Goal: Task Accomplishment & Management: Use online tool/utility

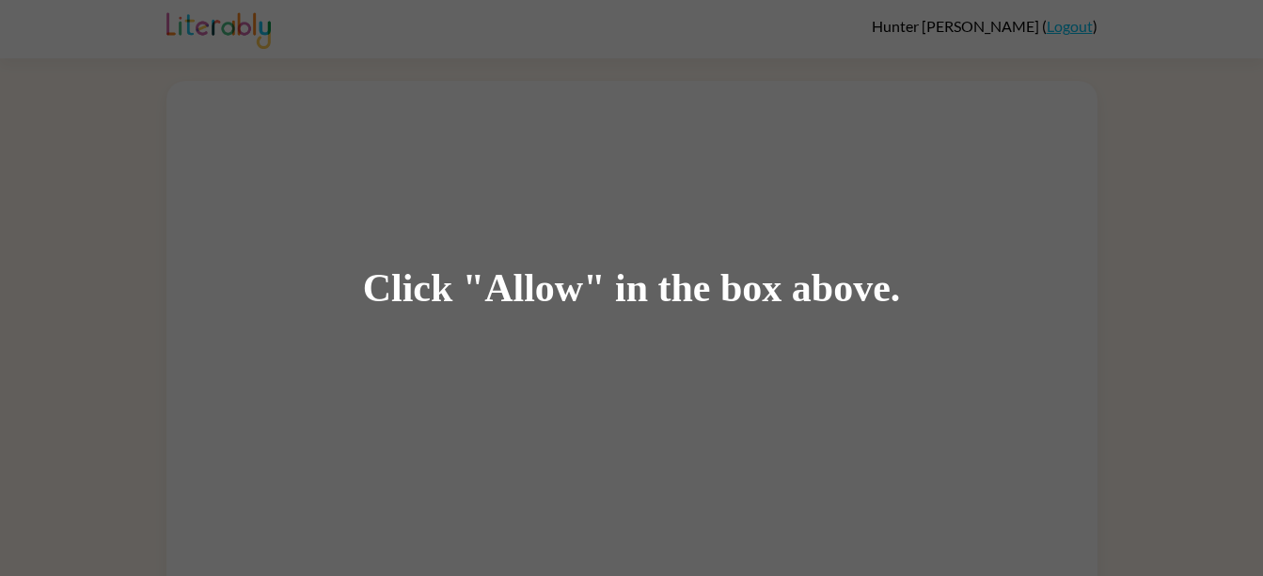
click at [695, 292] on div "Click "Allow" in the box above." at bounding box center [632, 288] width 538 height 42
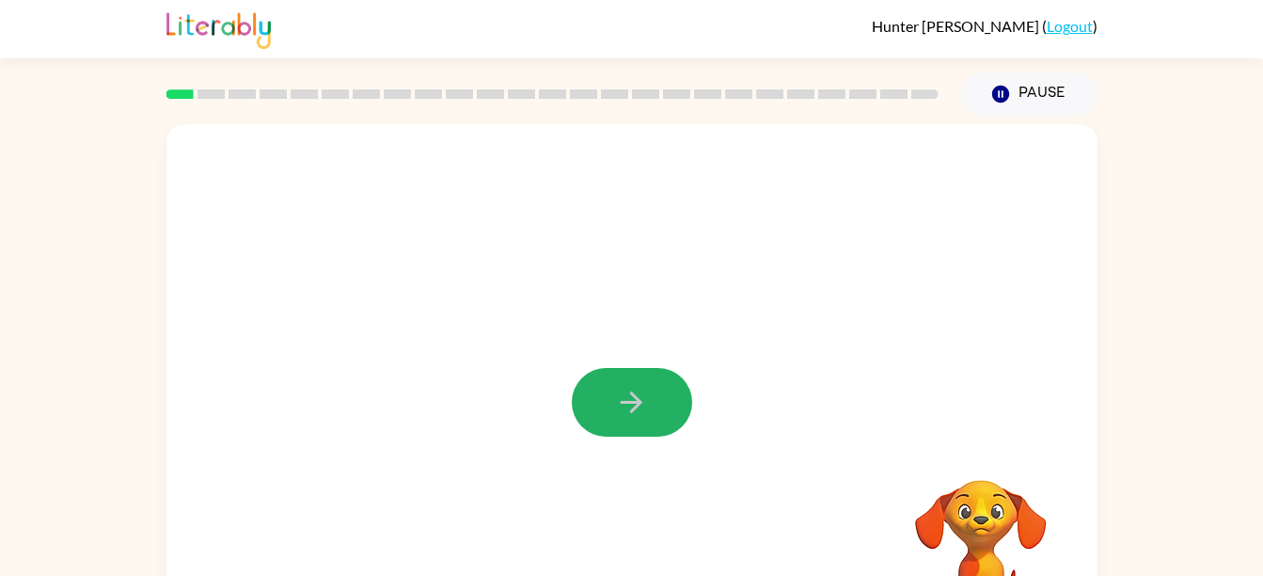
click at [624, 415] on icon "button" at bounding box center [631, 402] width 33 height 33
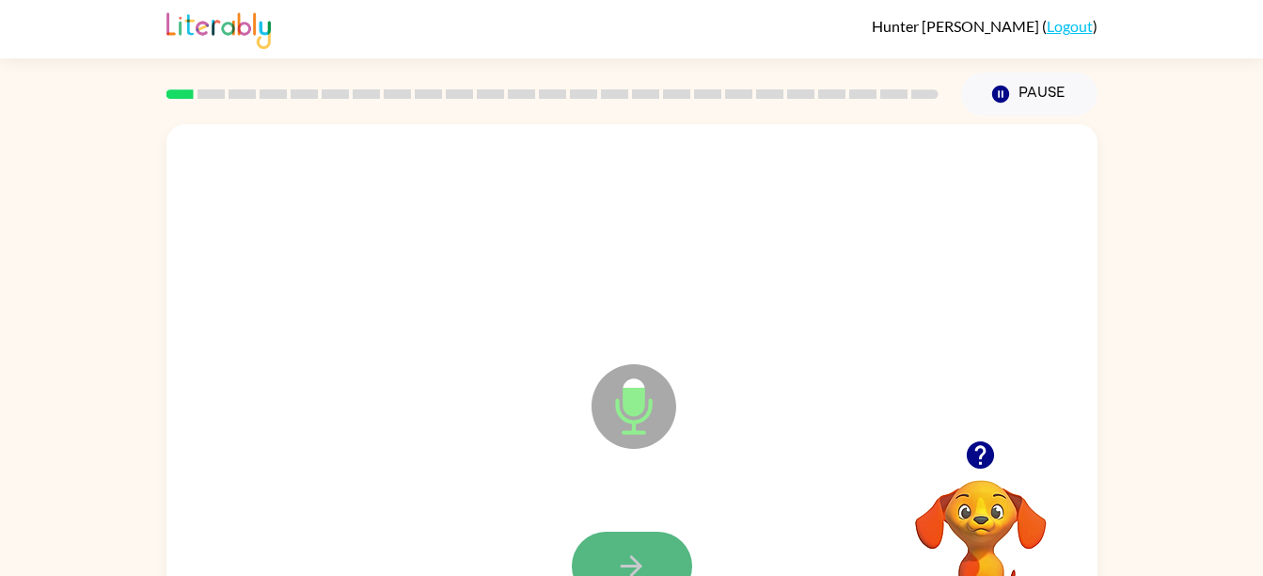
click at [651, 547] on button "button" at bounding box center [632, 565] width 120 height 69
click at [634, 551] on icon "button" at bounding box center [631, 565] width 33 height 33
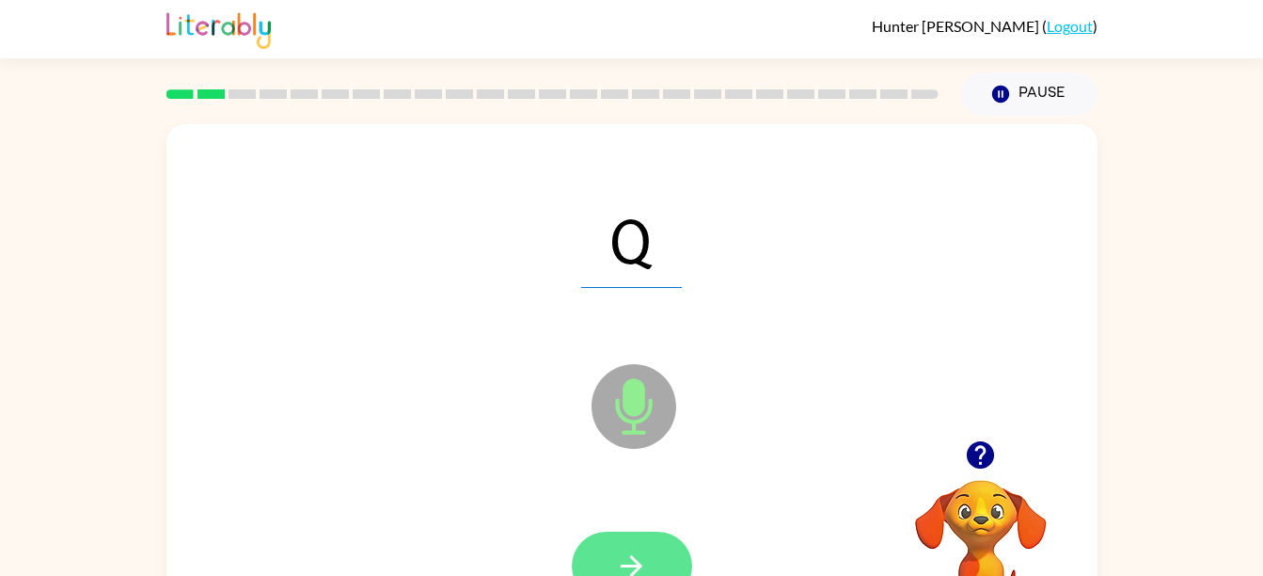
click at [639, 547] on button "button" at bounding box center [632, 565] width 120 height 69
click at [628, 561] on icon "button" at bounding box center [631, 565] width 33 height 33
click at [632, 559] on icon "button" at bounding box center [632, 566] width 22 height 22
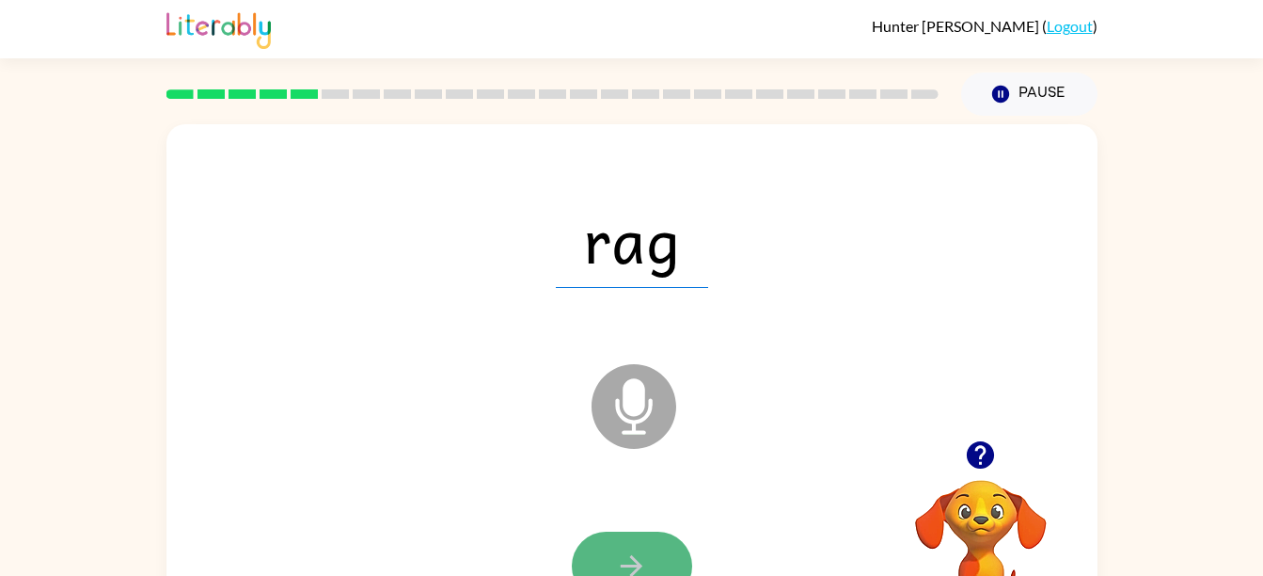
click at [627, 563] on icon "button" at bounding box center [631, 565] width 33 height 33
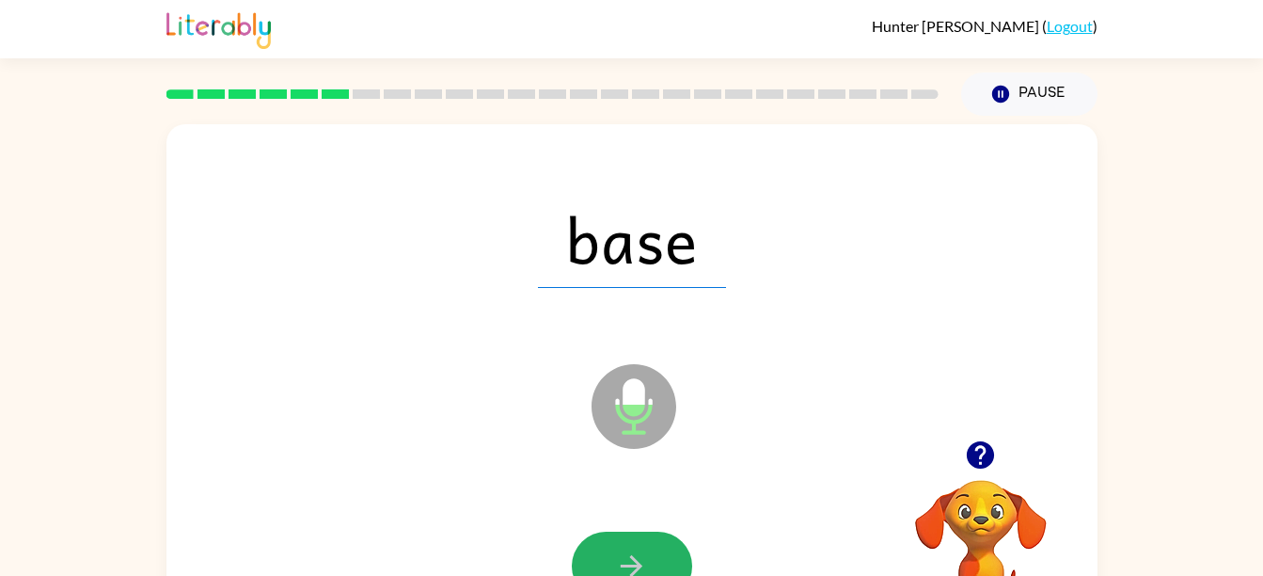
click at [627, 563] on icon "button" at bounding box center [631, 565] width 33 height 33
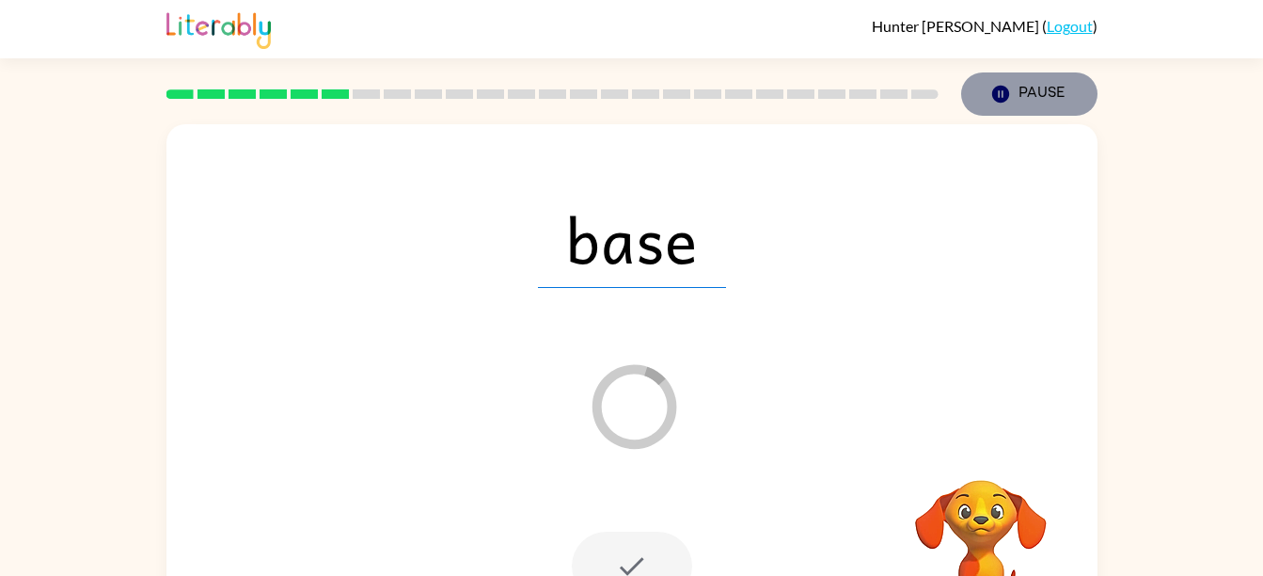
click at [1005, 103] on icon "Pause" at bounding box center [1000, 94] width 21 height 21
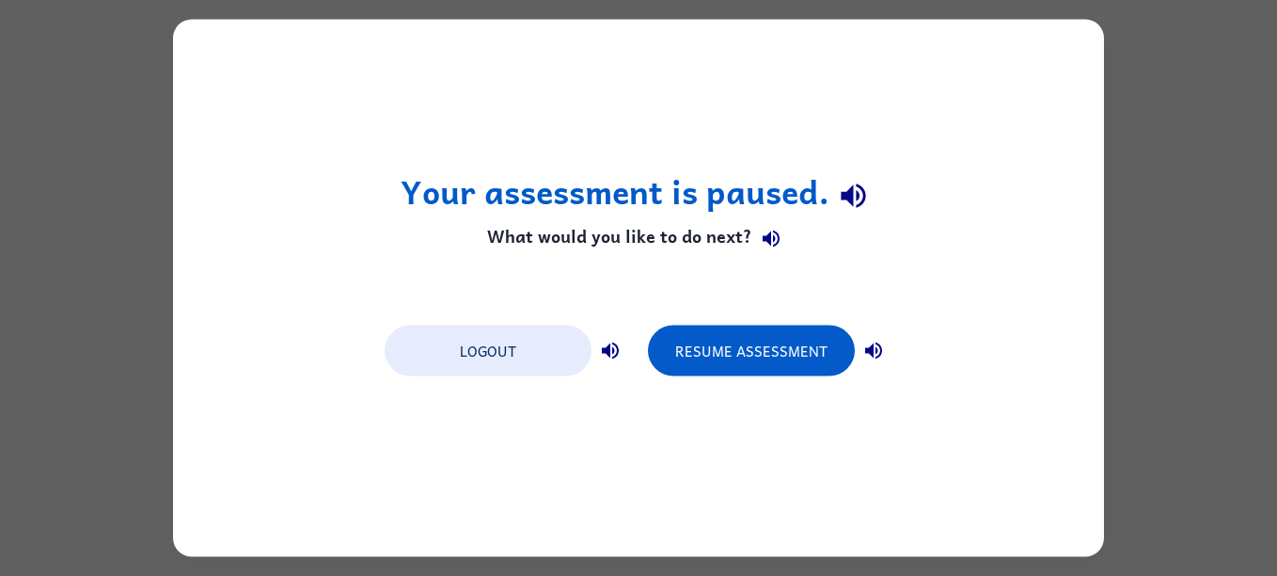
click at [1219, 232] on div "Your assessment is paused. What would you like to do next? Logout Resume Assess…" at bounding box center [638, 288] width 1277 height 576
click at [1208, 203] on div "Your assessment is paused. What would you like to do next? Logout Resume Assess…" at bounding box center [638, 288] width 1277 height 576
click at [1129, 70] on div "Your assessment is paused. What would you like to do next? Logout Resume Assess…" at bounding box center [638, 288] width 1277 height 576
click at [146, 252] on div "Your assessment is paused. What would you like to do next? Logout Resume Assess…" at bounding box center [638, 288] width 1277 height 576
click at [877, 338] on button "button" at bounding box center [874, 351] width 38 height 38
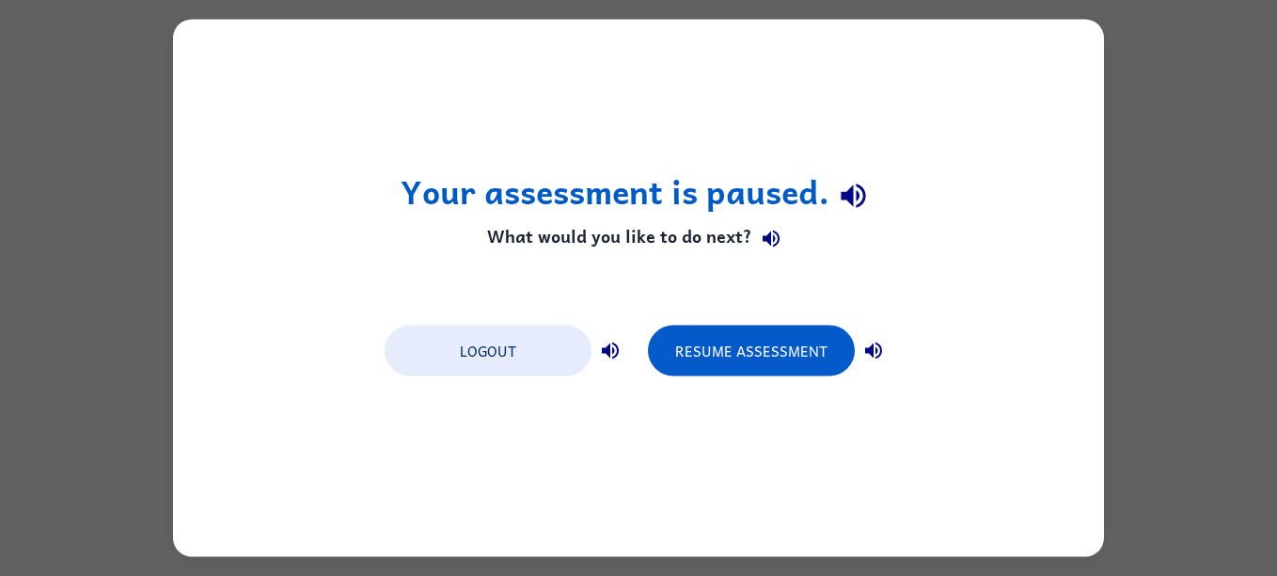
click at [609, 345] on icon "button" at bounding box center [610, 350] width 17 height 17
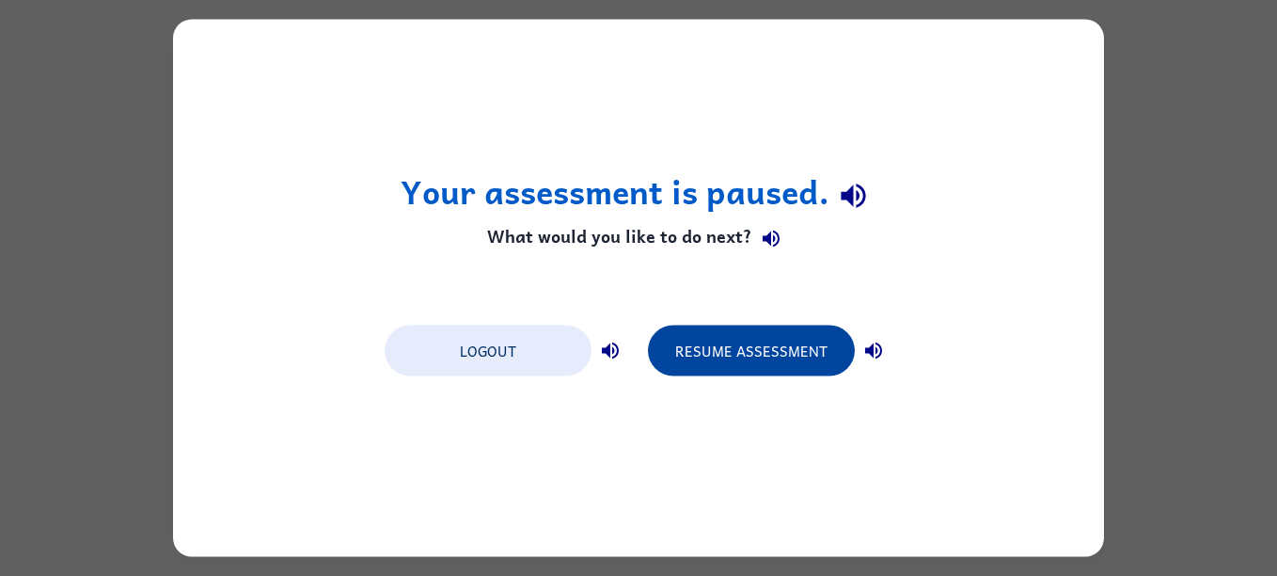
click at [770, 345] on button "Resume Assessment" at bounding box center [751, 350] width 207 height 51
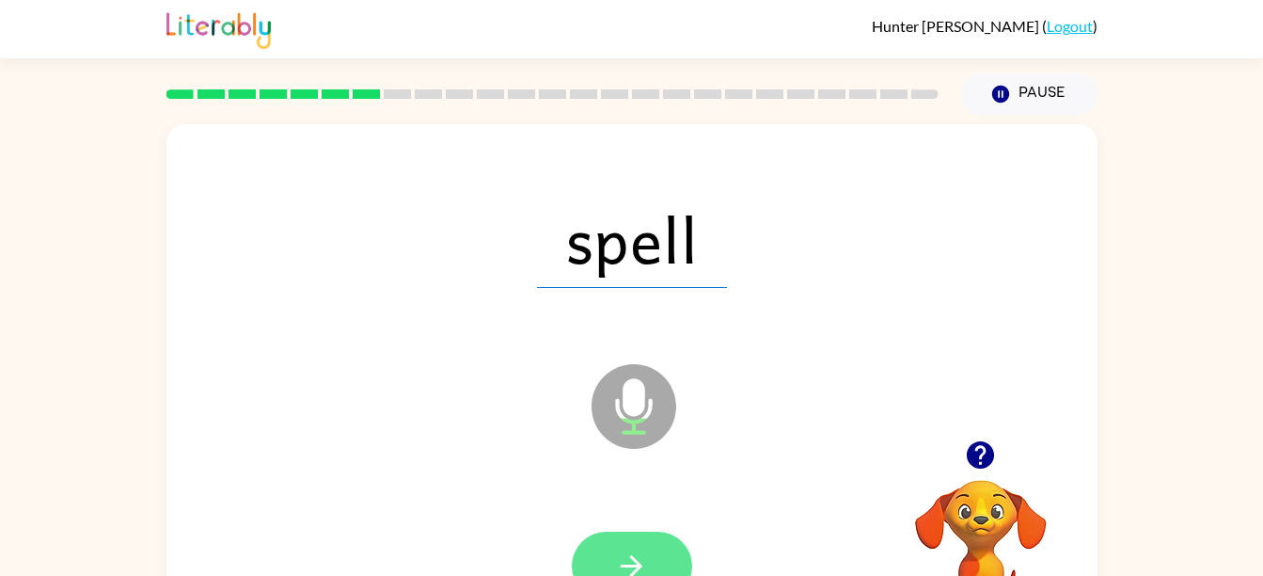
click at [603, 566] on button "button" at bounding box center [632, 565] width 120 height 69
click at [628, 547] on button "button" at bounding box center [632, 565] width 120 height 69
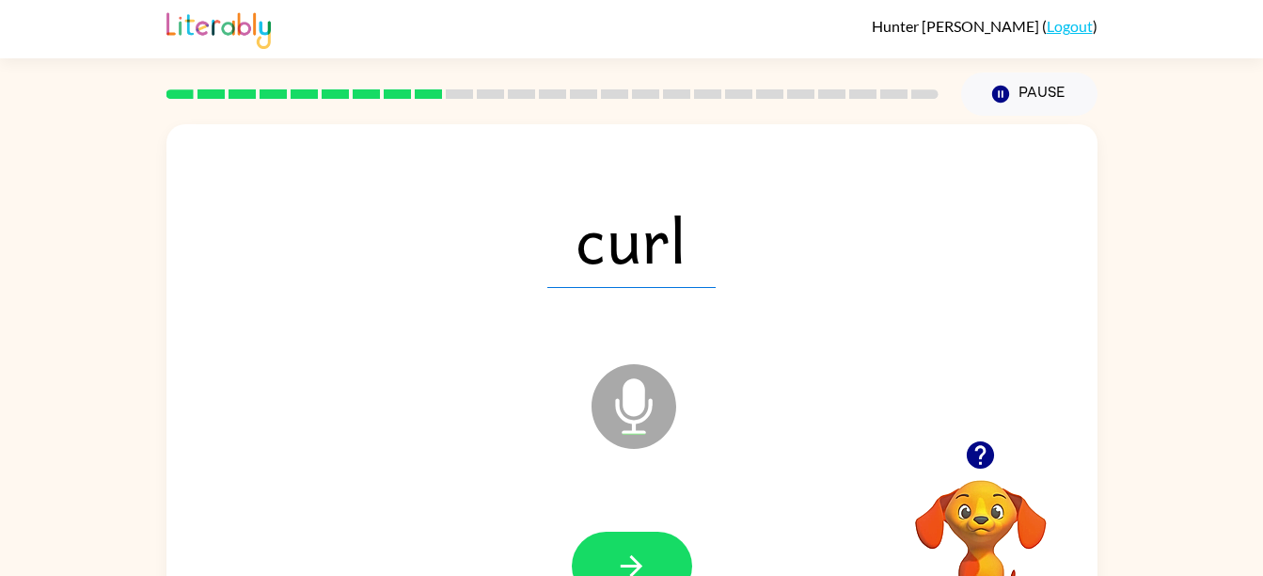
click at [628, 547] on button "button" at bounding box center [632, 565] width 120 height 69
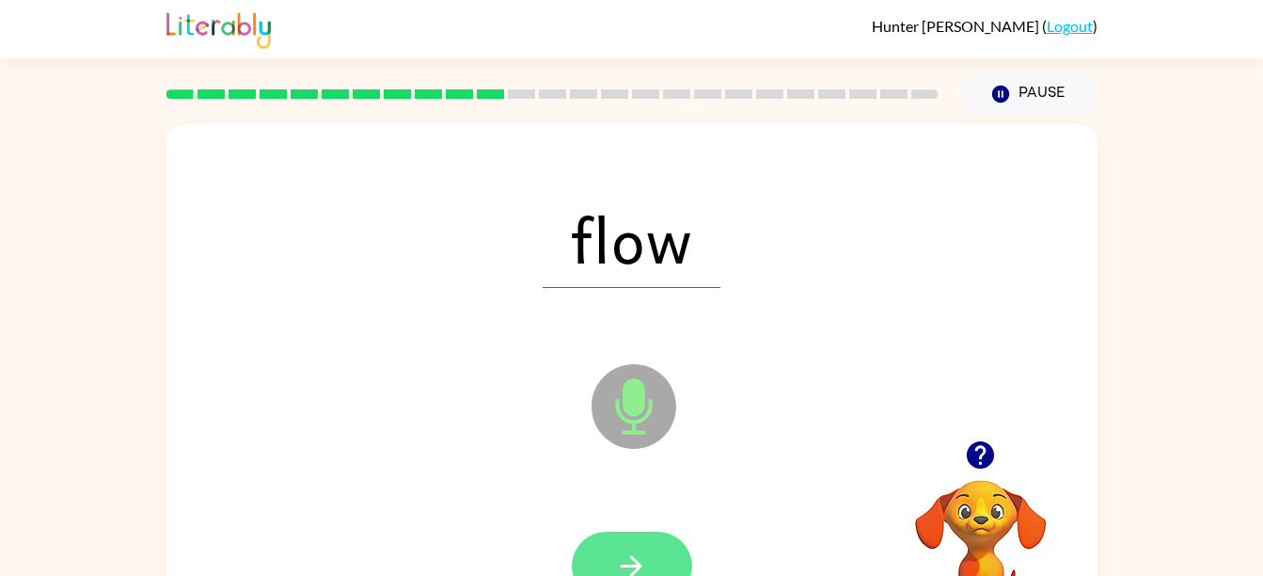
click at [627, 551] on icon "button" at bounding box center [631, 565] width 33 height 33
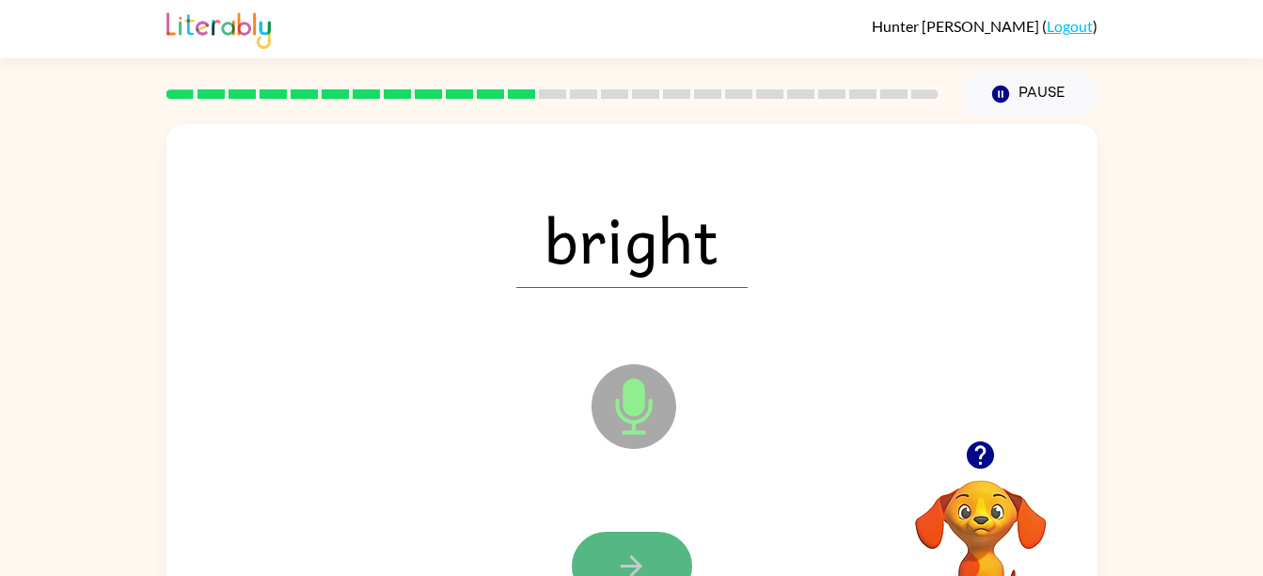
click at [629, 554] on icon "button" at bounding box center [631, 565] width 33 height 33
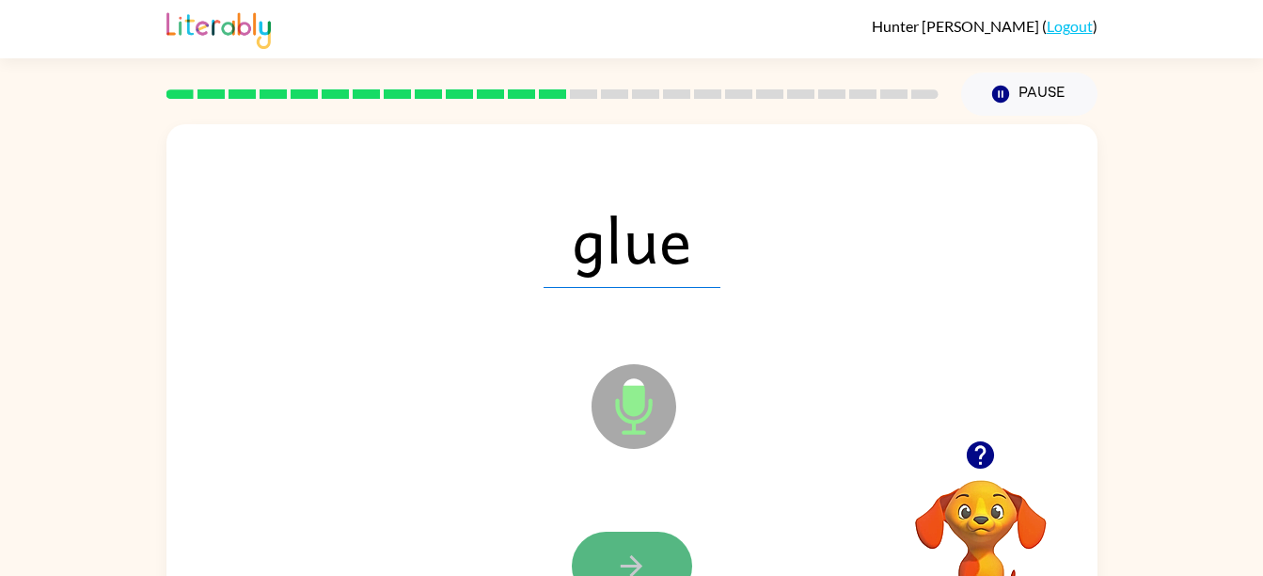
click at [630, 558] on icon "button" at bounding box center [631, 565] width 33 height 33
click at [629, 561] on icon "button" at bounding box center [631, 565] width 33 height 33
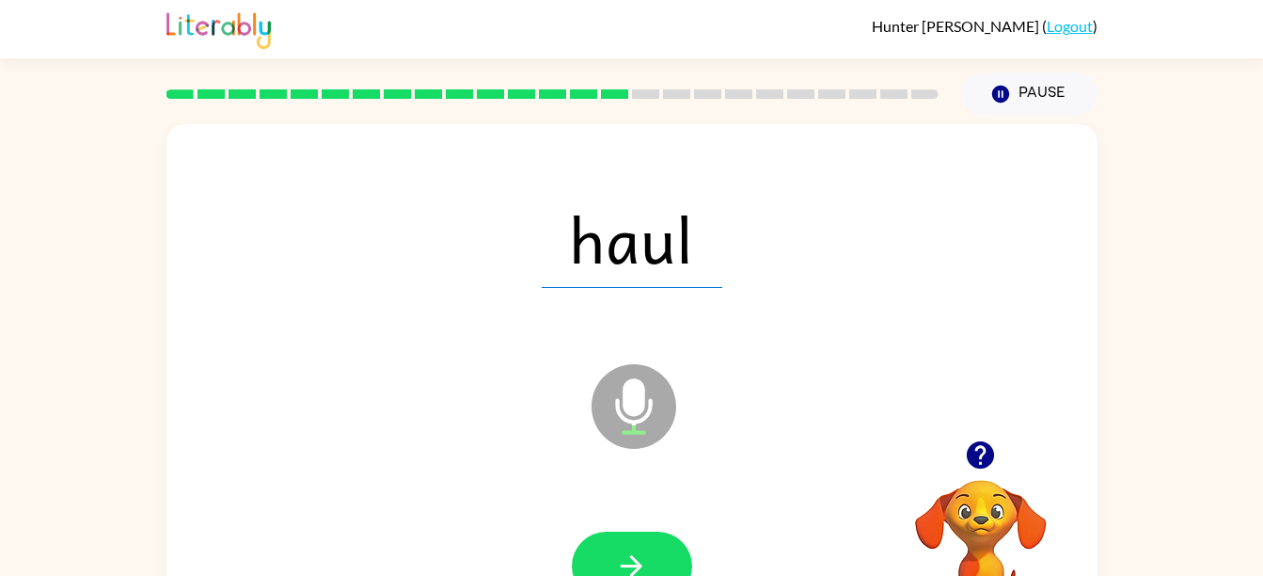
click at [987, 453] on icon "button" at bounding box center [980, 454] width 27 height 27
click at [654, 539] on button "button" at bounding box center [632, 565] width 120 height 69
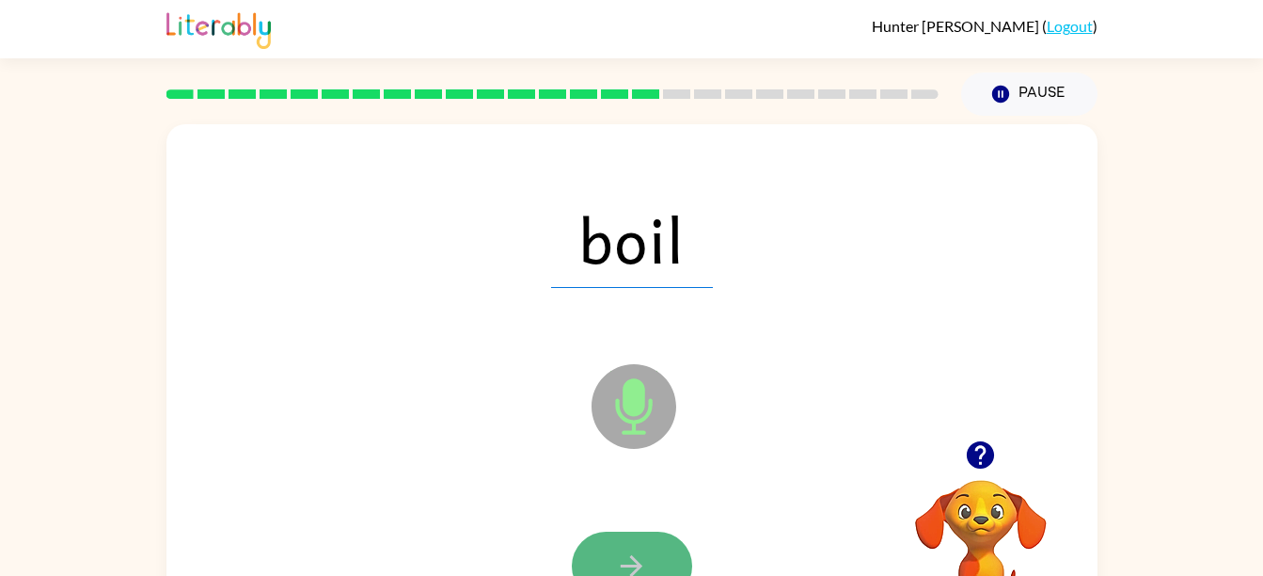
click at [653, 540] on button "button" at bounding box center [632, 565] width 120 height 69
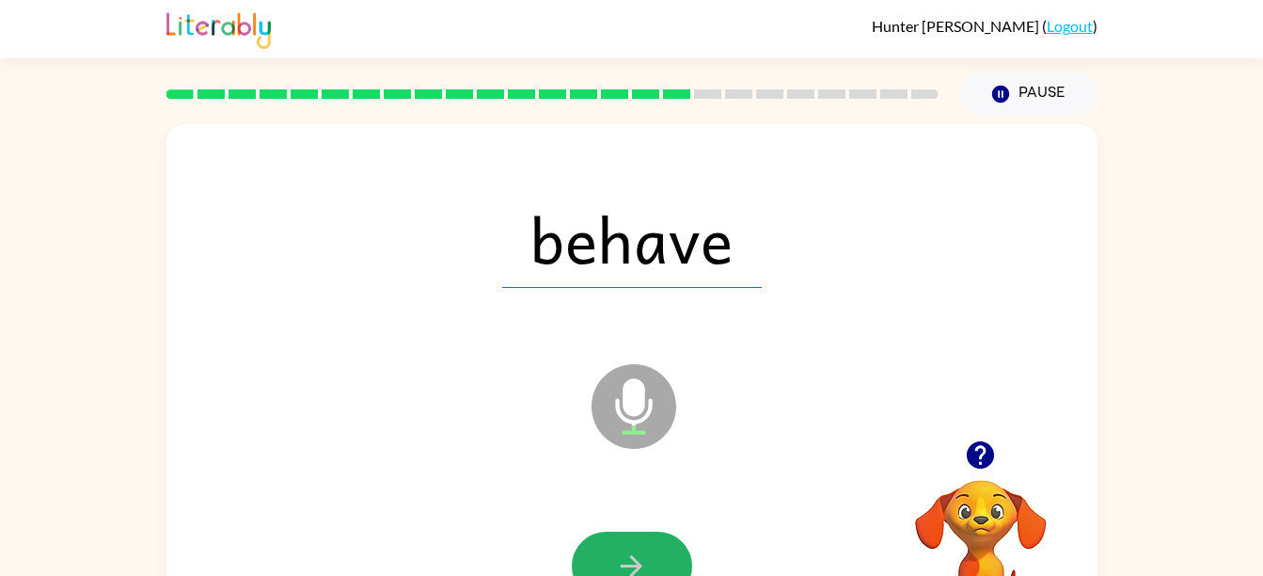
click at [653, 540] on button "button" at bounding box center [632, 565] width 120 height 69
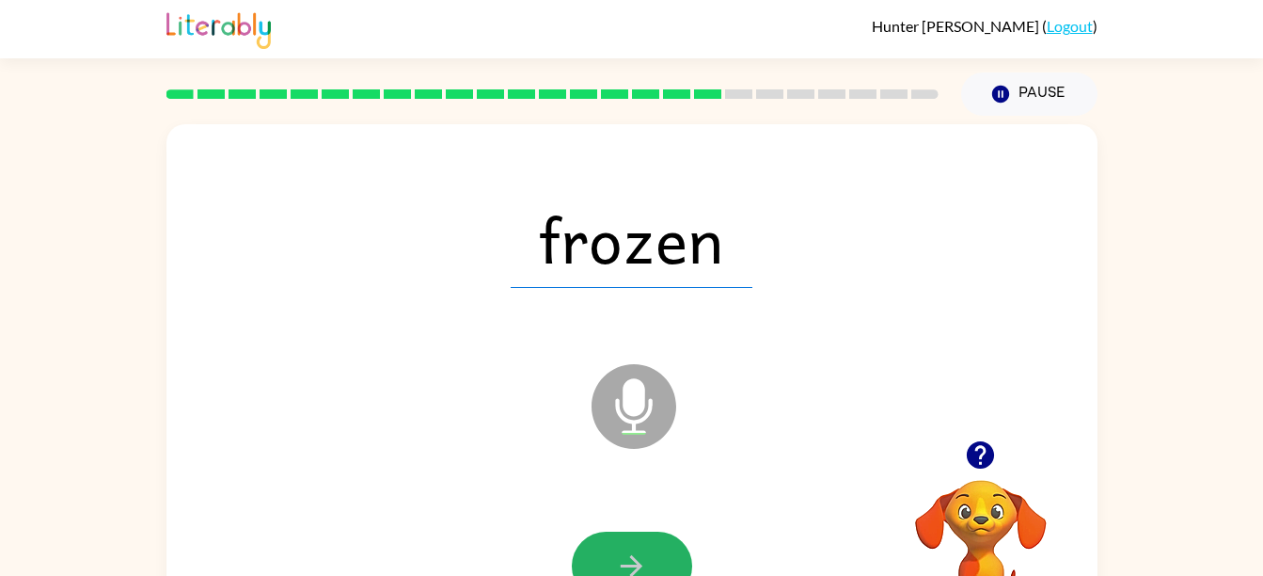
click at [653, 540] on button "button" at bounding box center [632, 565] width 120 height 69
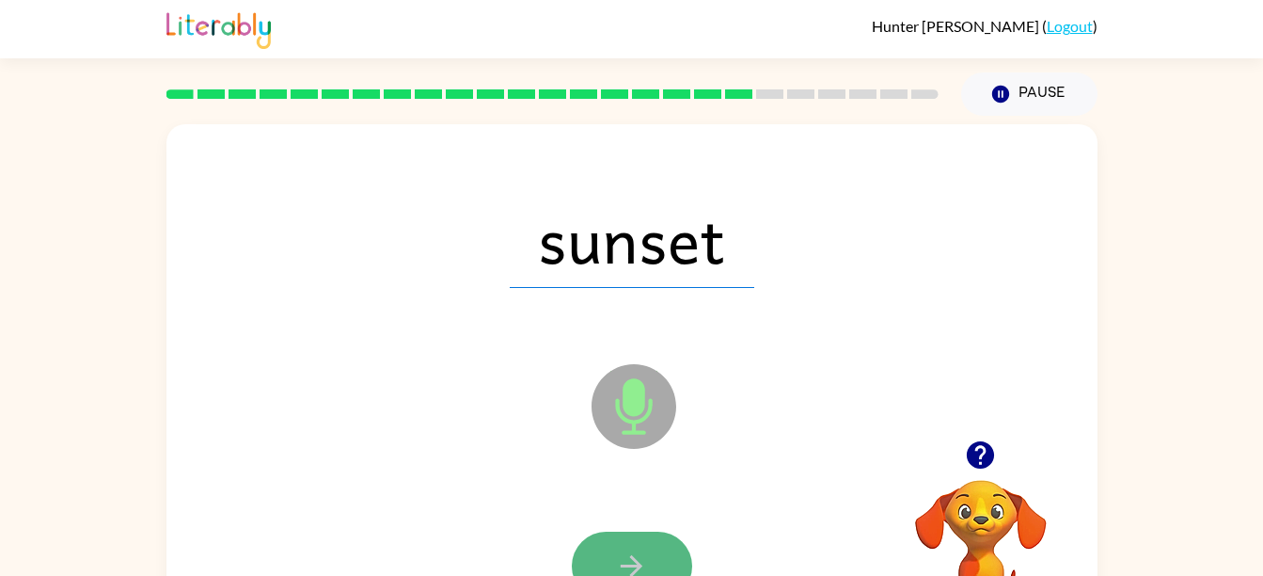
click at [654, 539] on button "button" at bounding box center [632, 565] width 120 height 69
click at [646, 543] on button "button" at bounding box center [632, 565] width 120 height 69
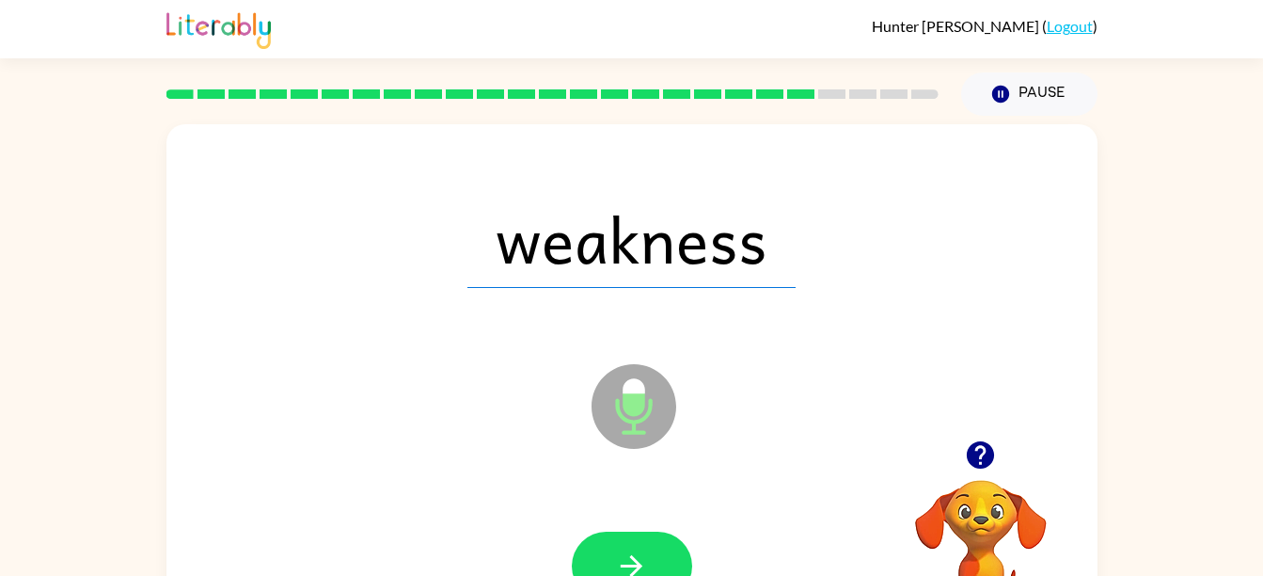
click at [646, 543] on button "button" at bounding box center [632, 565] width 120 height 69
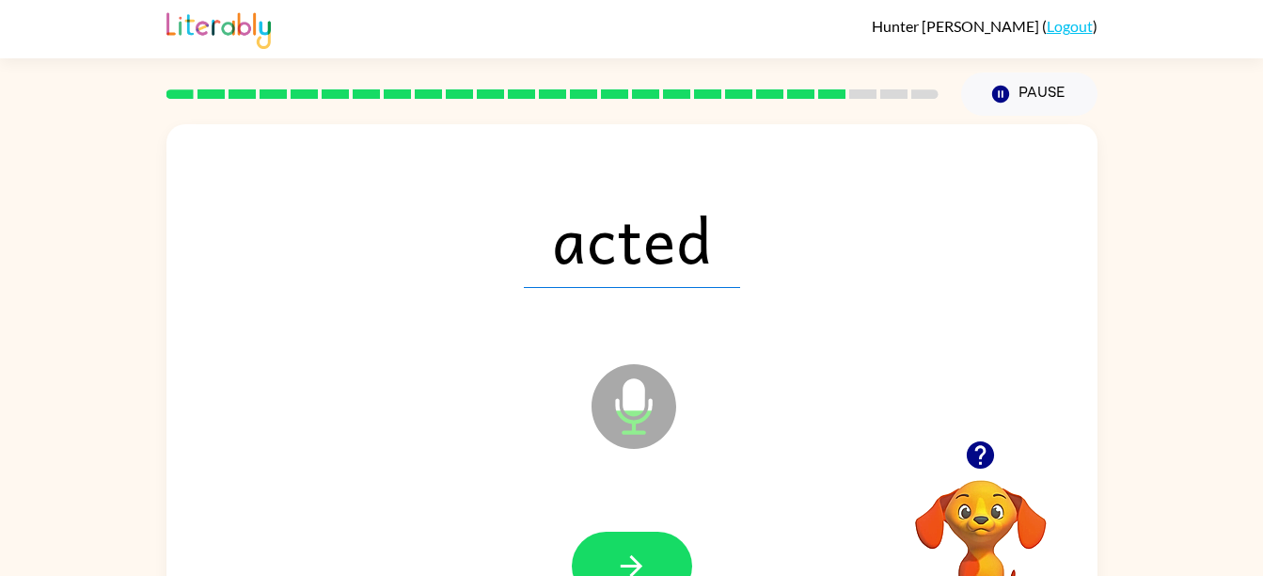
click at [646, 543] on button "button" at bounding box center [632, 565] width 120 height 69
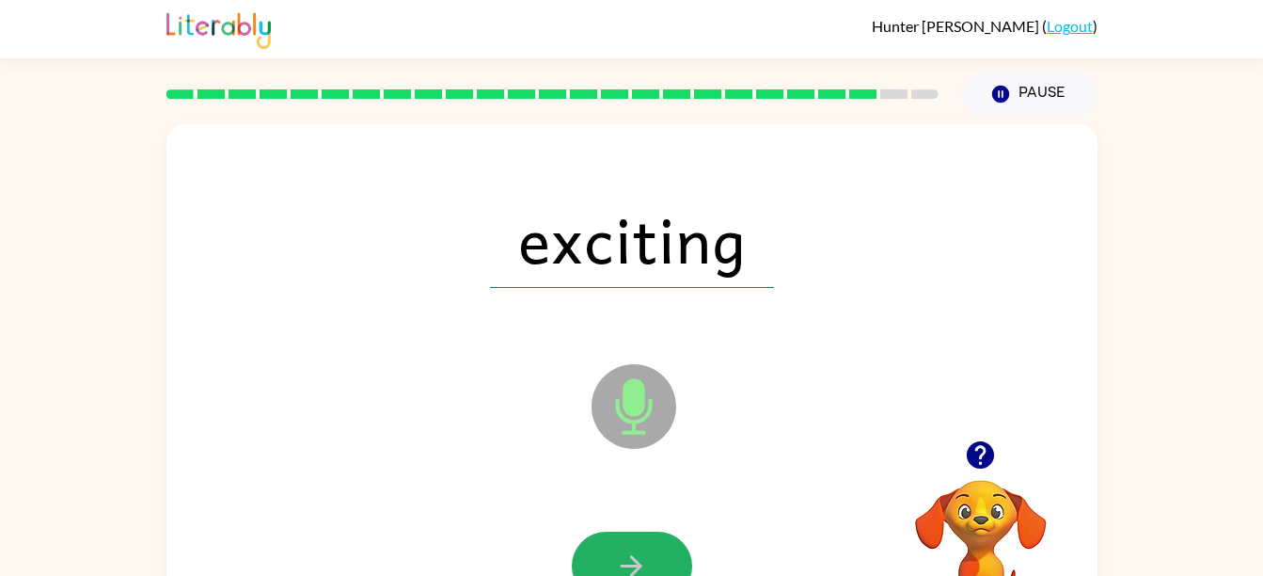
click at [646, 543] on button "button" at bounding box center [632, 565] width 120 height 69
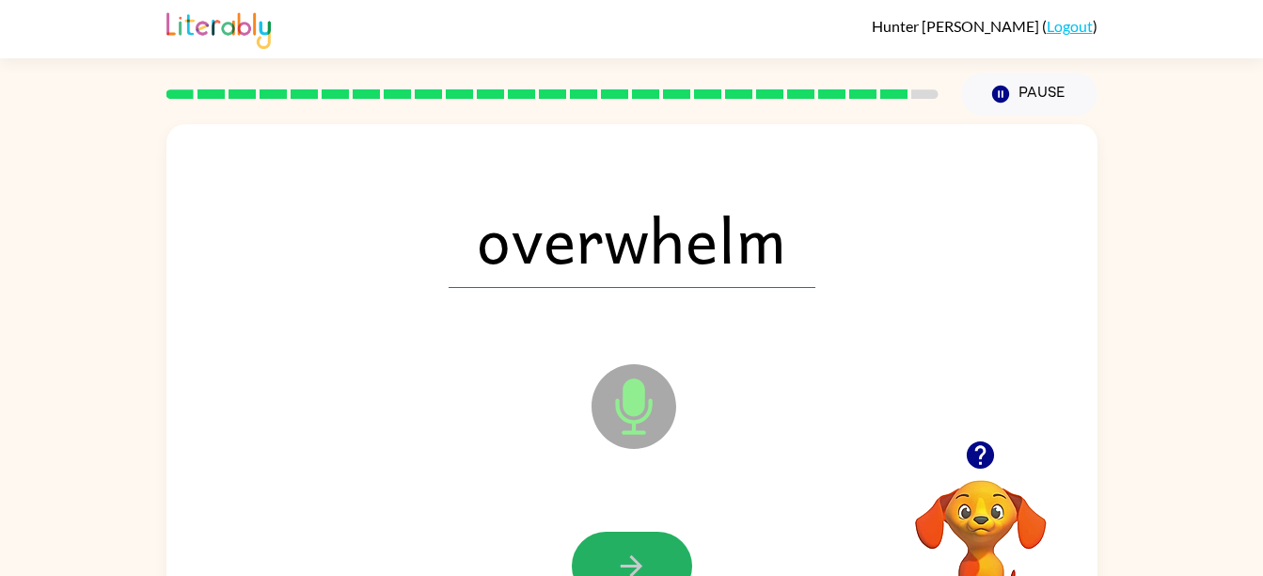
click at [646, 543] on button "button" at bounding box center [632, 565] width 120 height 69
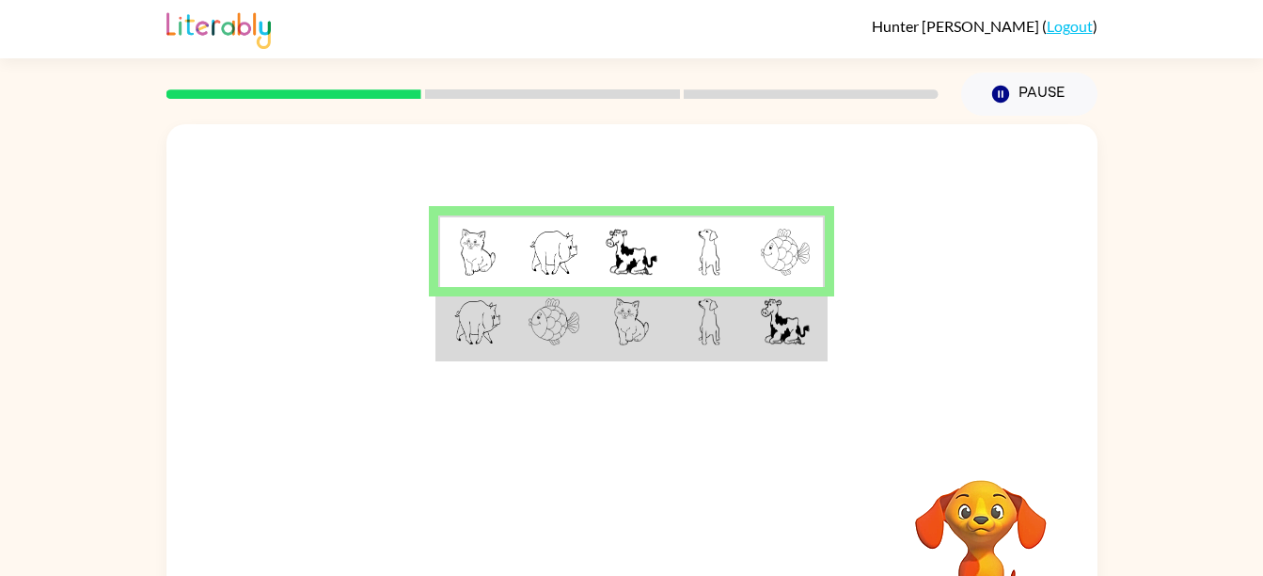
click at [457, 337] on img at bounding box center [477, 321] width 49 height 47
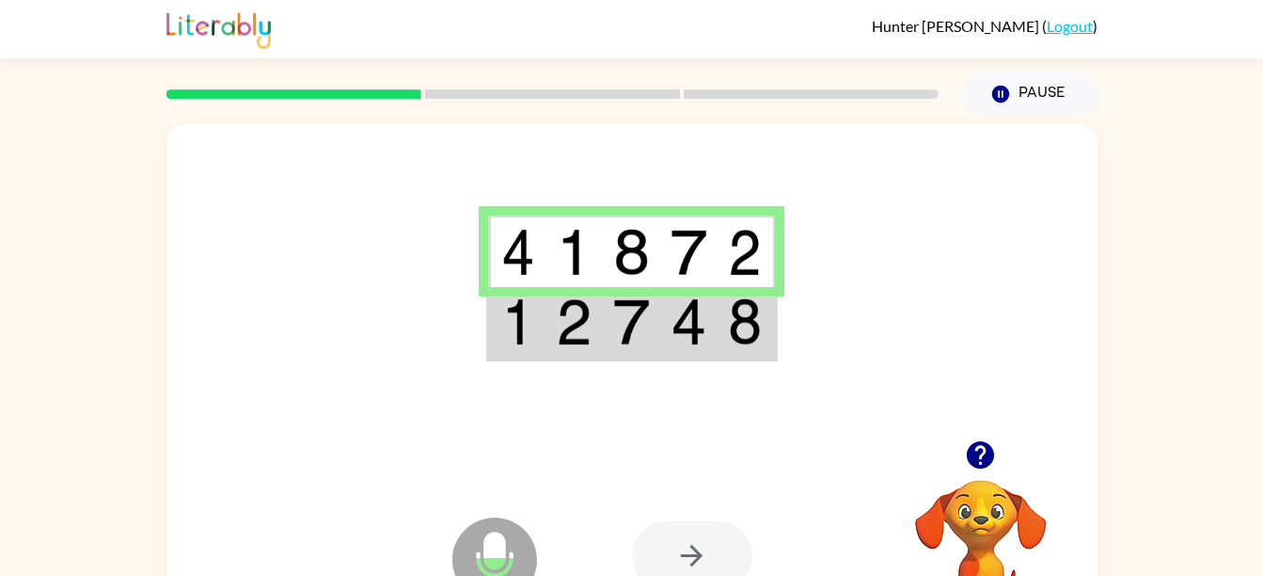
click at [595, 342] on td at bounding box center [573, 323] width 57 height 72
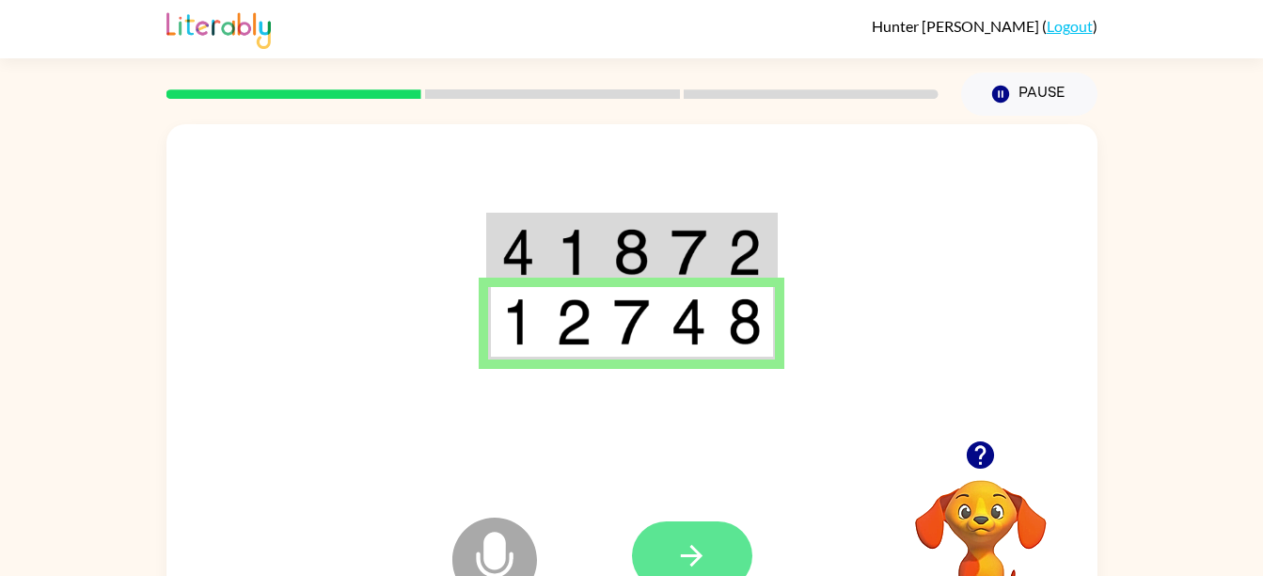
click at [694, 554] on icon "button" at bounding box center [691, 555] width 33 height 33
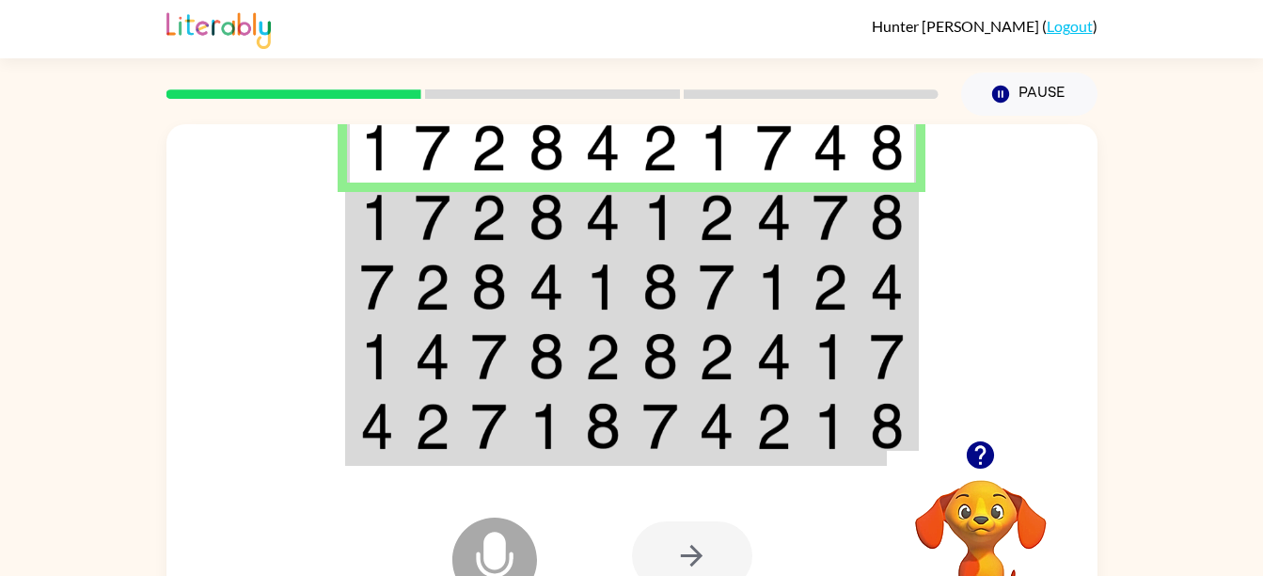
click at [364, 220] on img at bounding box center [377, 217] width 34 height 47
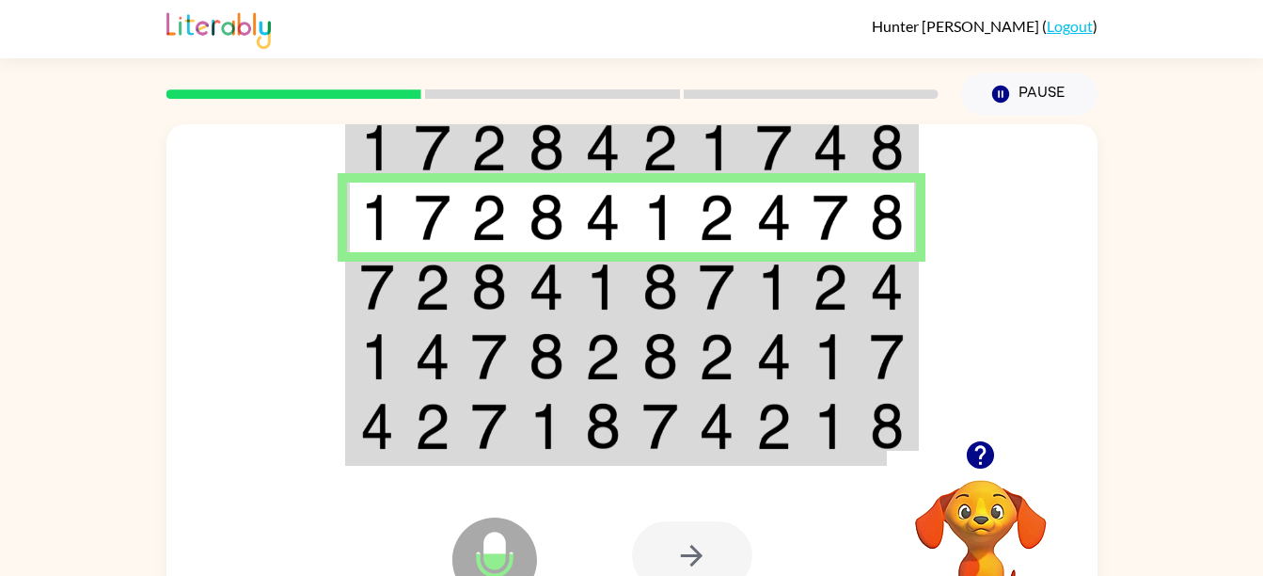
click at [363, 292] on img at bounding box center [377, 286] width 34 height 47
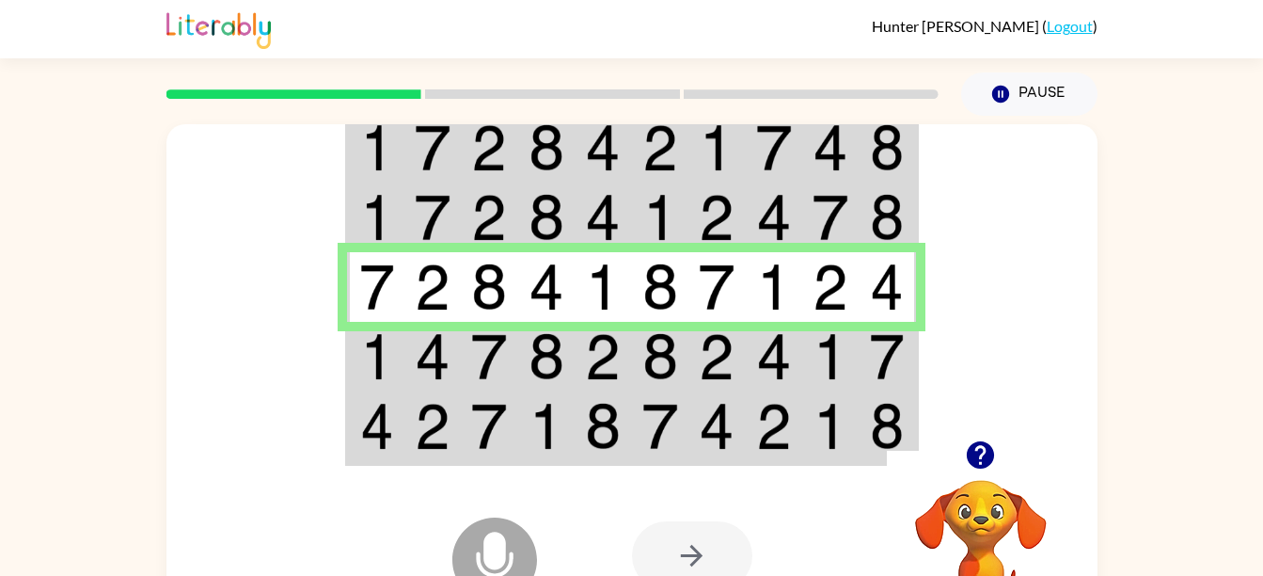
click at [757, 376] on img at bounding box center [774, 356] width 36 height 47
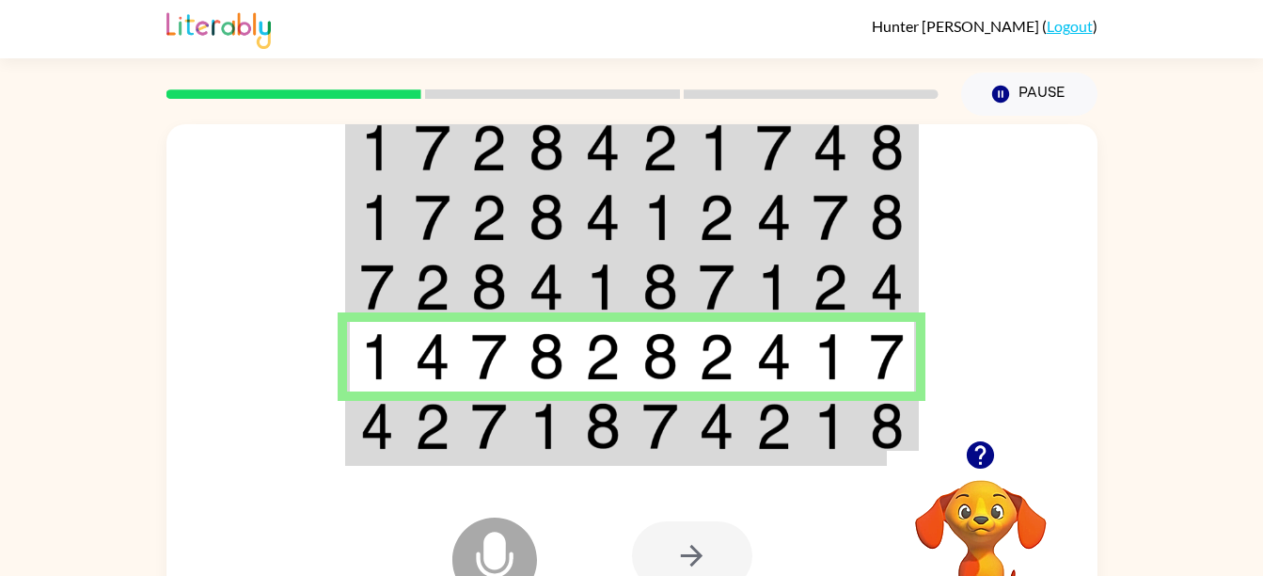
click at [539, 429] on img at bounding box center [547, 426] width 36 height 47
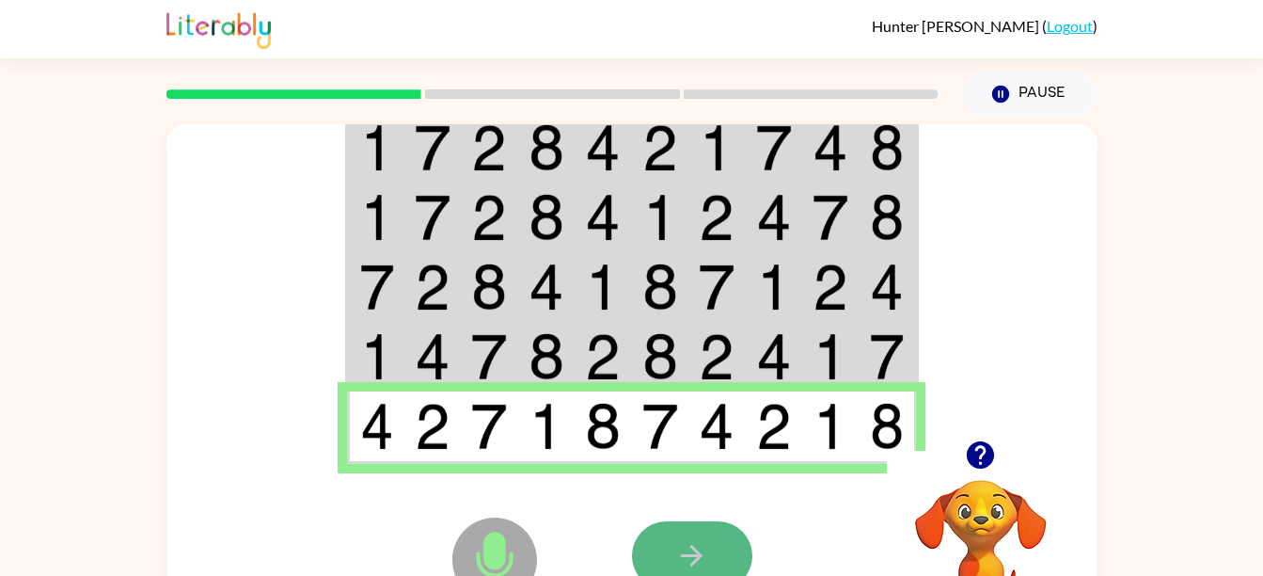
click at [726, 545] on button "button" at bounding box center [692, 555] width 120 height 69
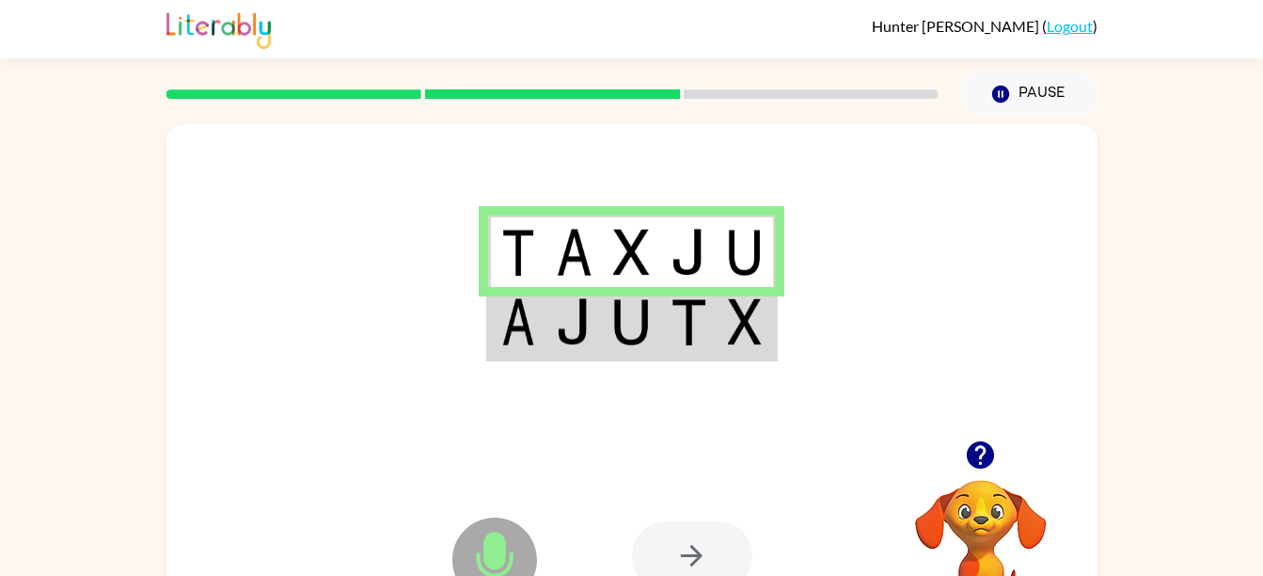
click at [738, 257] on img at bounding box center [745, 252] width 34 height 47
click at [585, 331] on img at bounding box center [574, 321] width 36 height 47
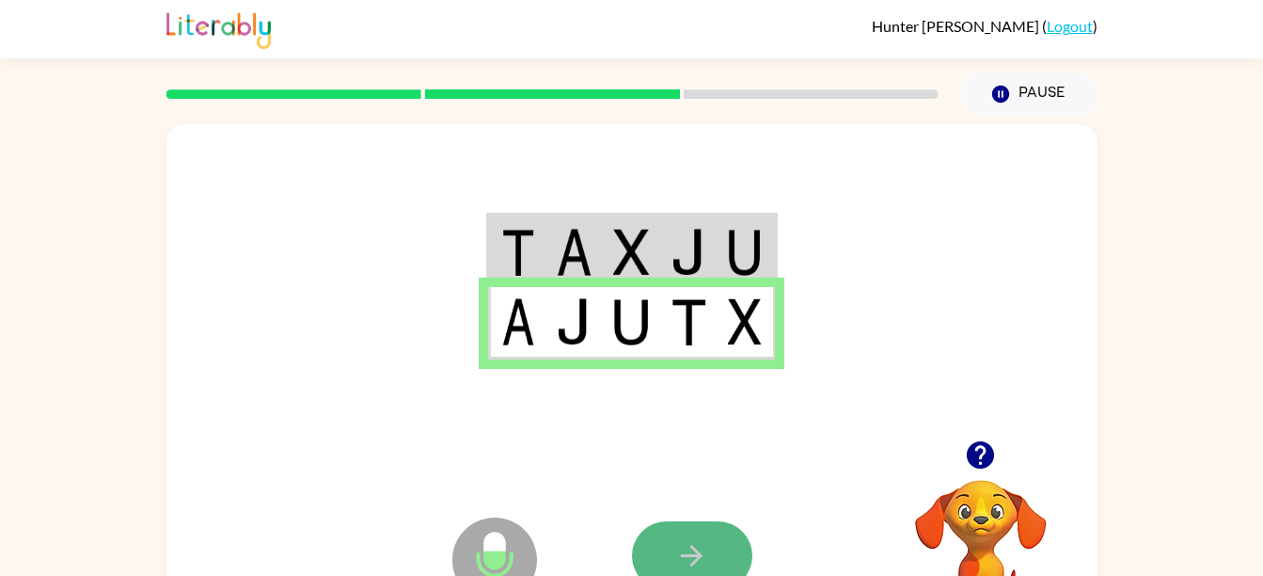
click at [675, 528] on button "button" at bounding box center [692, 555] width 120 height 69
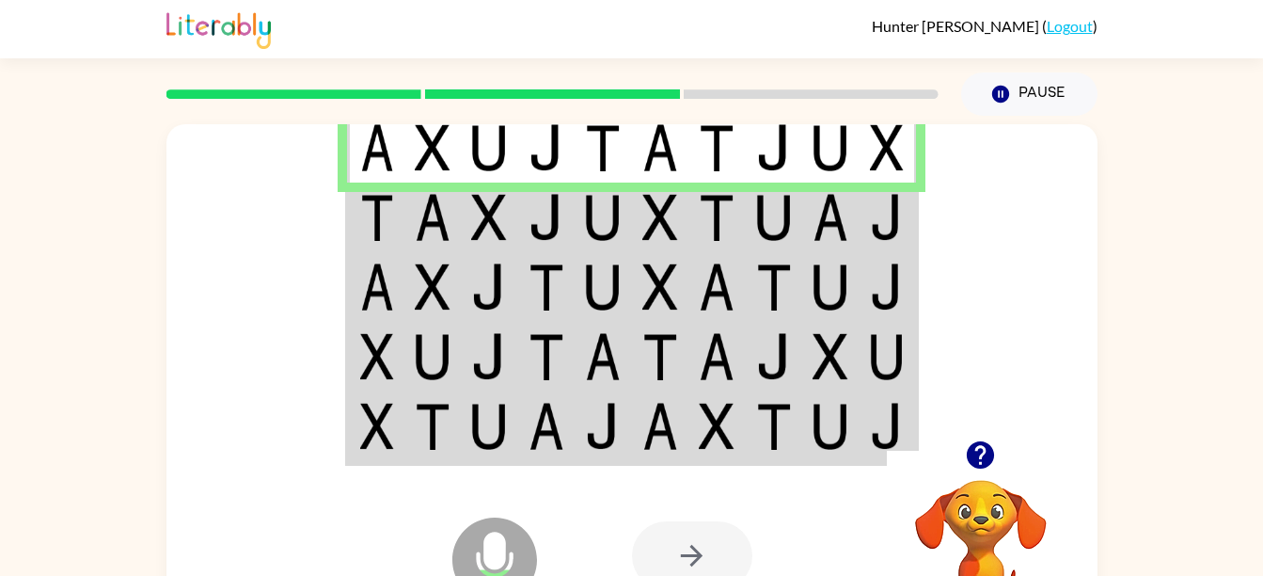
click at [459, 214] on td at bounding box center [432, 217] width 57 height 70
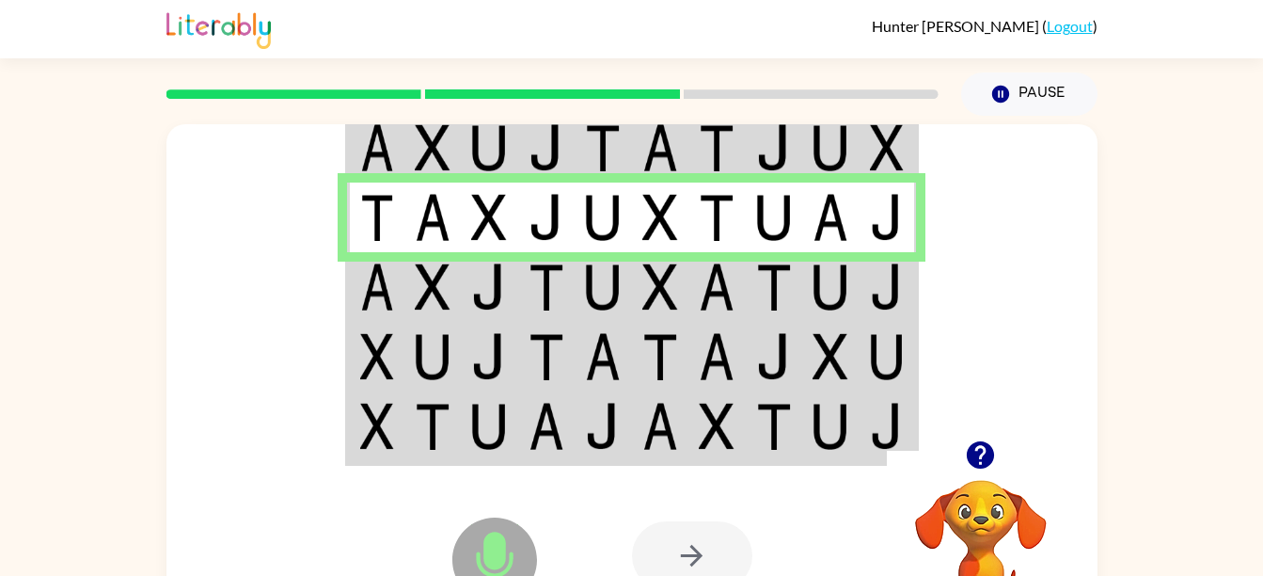
click at [797, 228] on td at bounding box center [774, 217] width 57 height 70
click at [384, 283] on img at bounding box center [377, 286] width 34 height 47
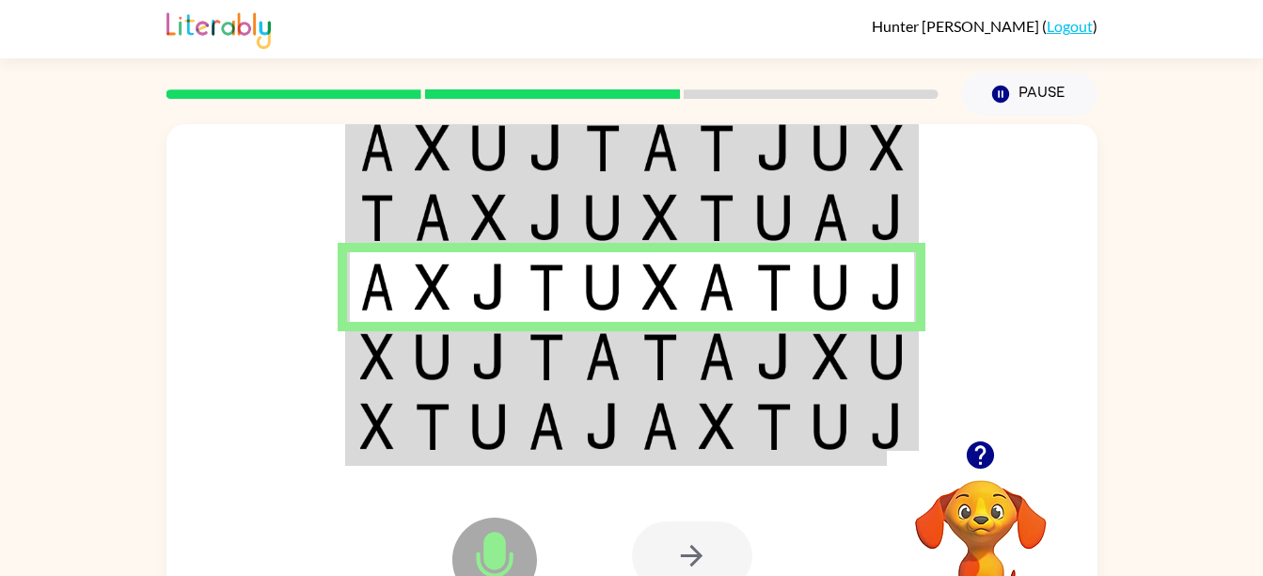
click at [425, 341] on img at bounding box center [433, 356] width 36 height 47
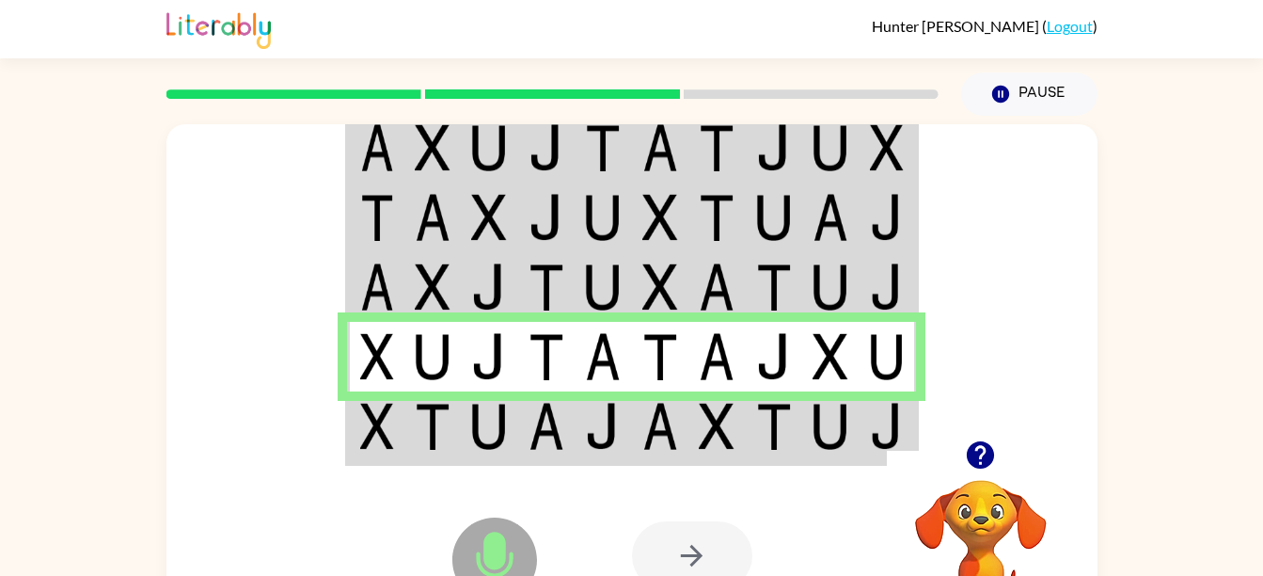
click at [573, 417] on td at bounding box center [546, 427] width 57 height 72
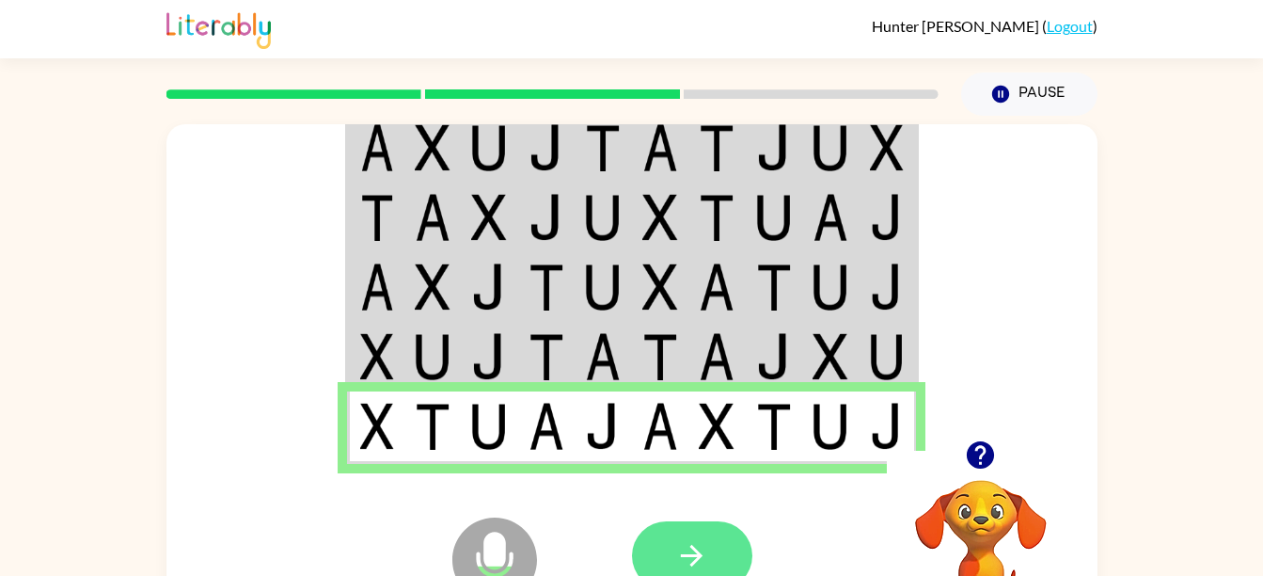
click at [687, 537] on button "button" at bounding box center [692, 555] width 120 height 69
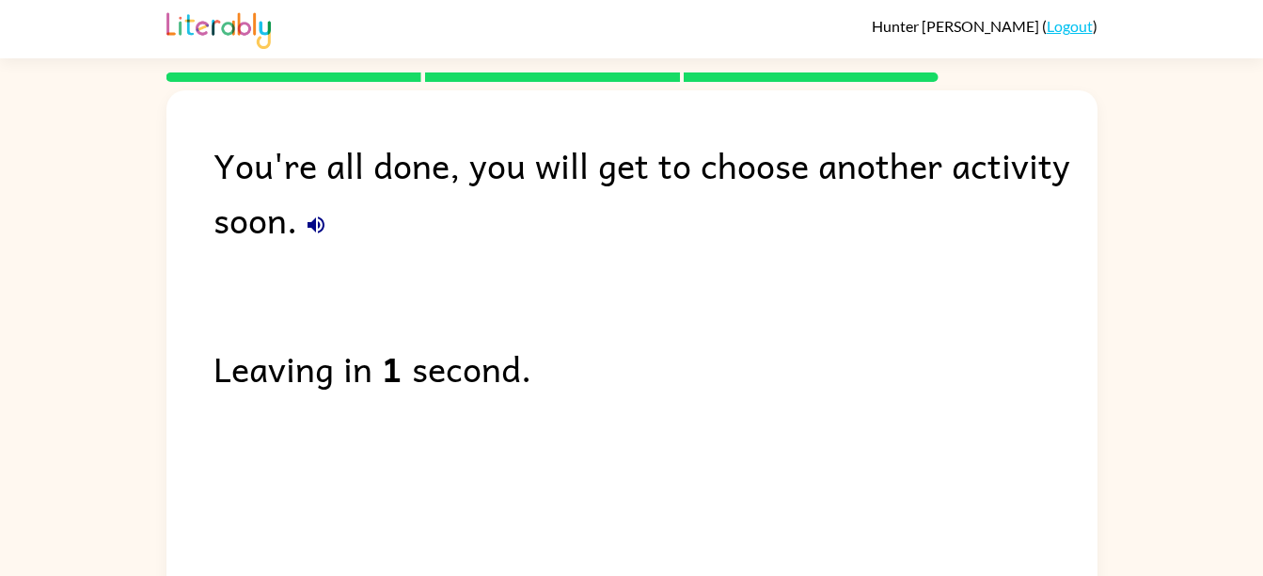
click at [383, 383] on b "1" at bounding box center [392, 367] width 21 height 55
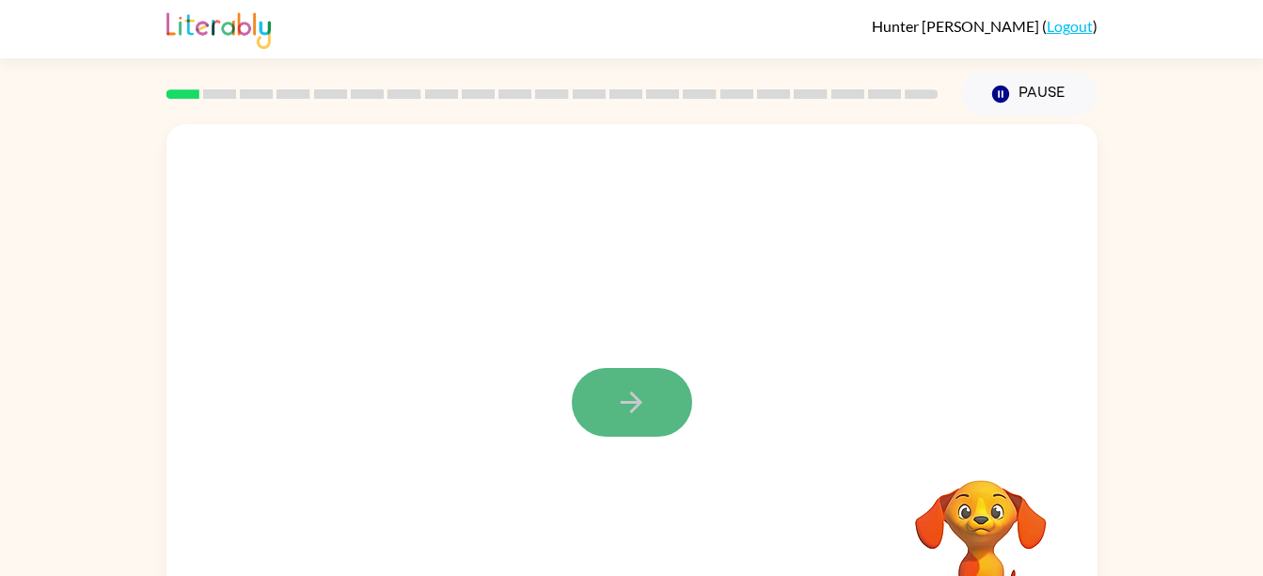
click at [629, 404] on icon "button" at bounding box center [631, 402] width 33 height 33
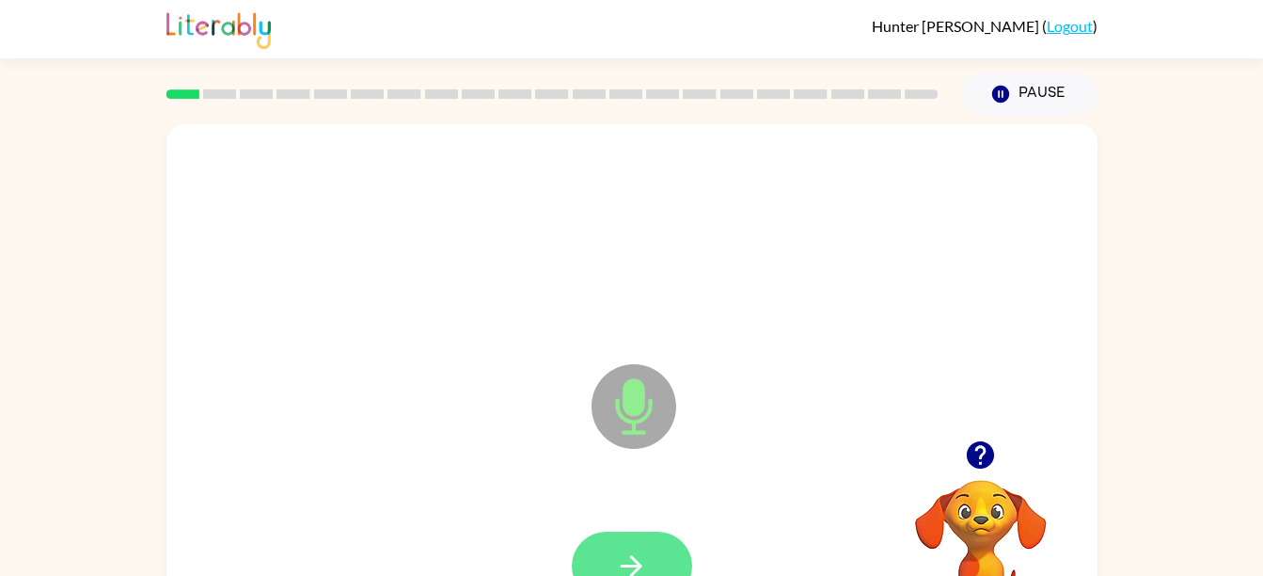
click at [639, 546] on button "button" at bounding box center [632, 565] width 120 height 69
click at [645, 552] on icon "button" at bounding box center [631, 565] width 33 height 33
drag, startPoint x: 646, startPoint y: 552, endPoint x: 587, endPoint y: 566, distance: 60.9
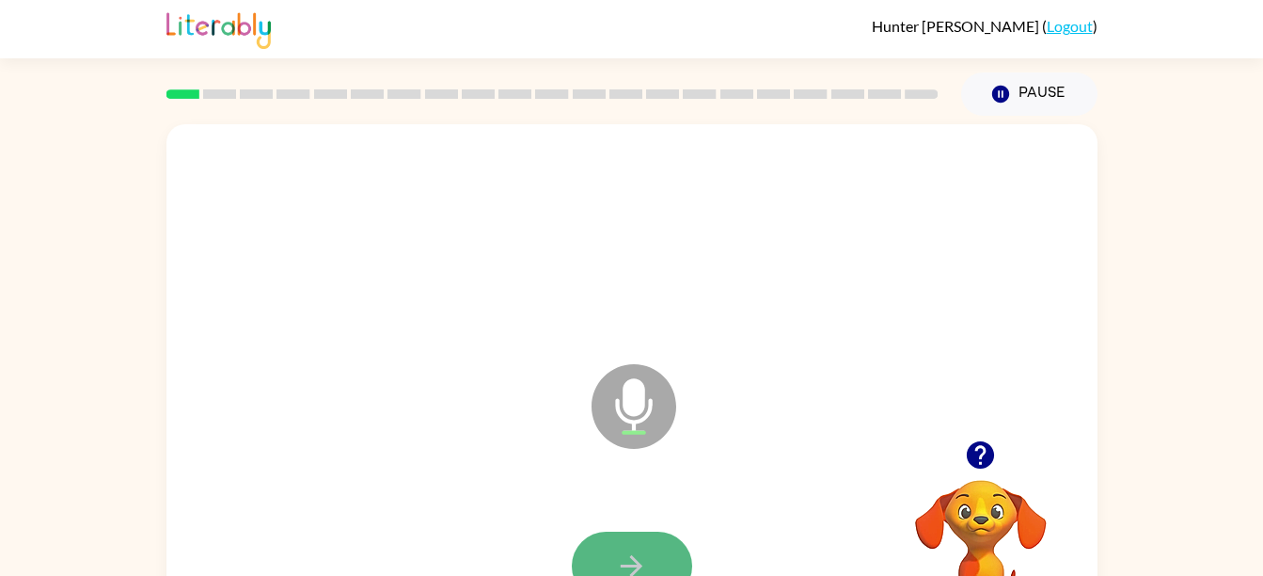
click at [587, 566] on button "button" at bounding box center [632, 565] width 120 height 69
click at [595, 565] on button "button" at bounding box center [632, 565] width 120 height 69
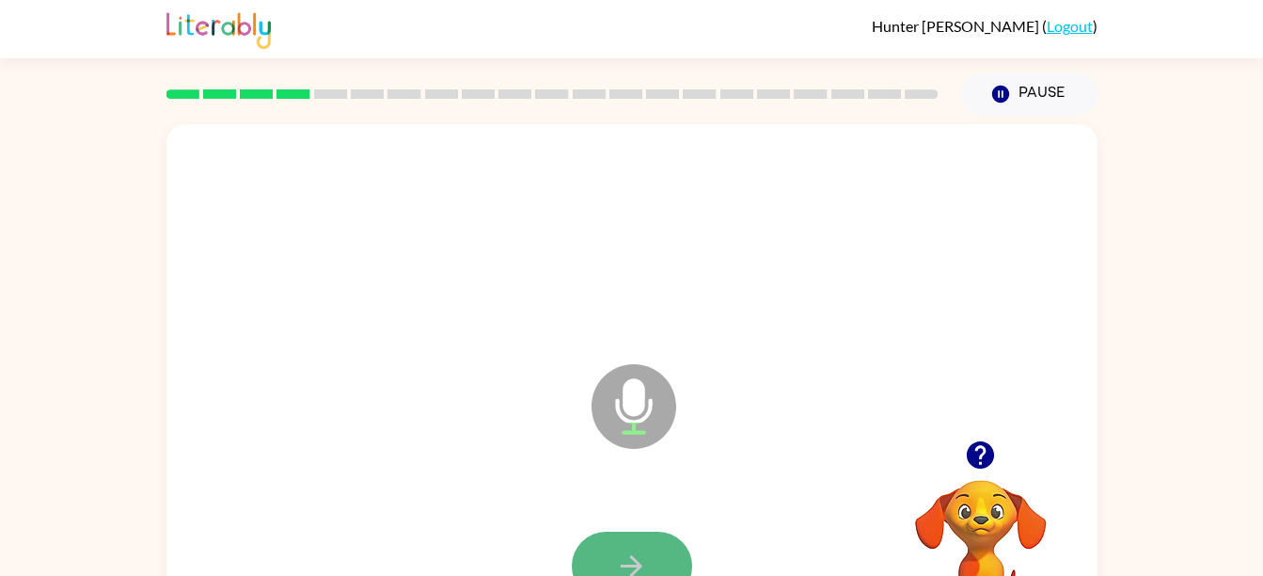
click at [594, 562] on button "button" at bounding box center [632, 565] width 120 height 69
drag, startPoint x: 594, startPoint y: 562, endPoint x: 577, endPoint y: 554, distance: 18.9
click at [577, 554] on button "button" at bounding box center [632, 565] width 120 height 69
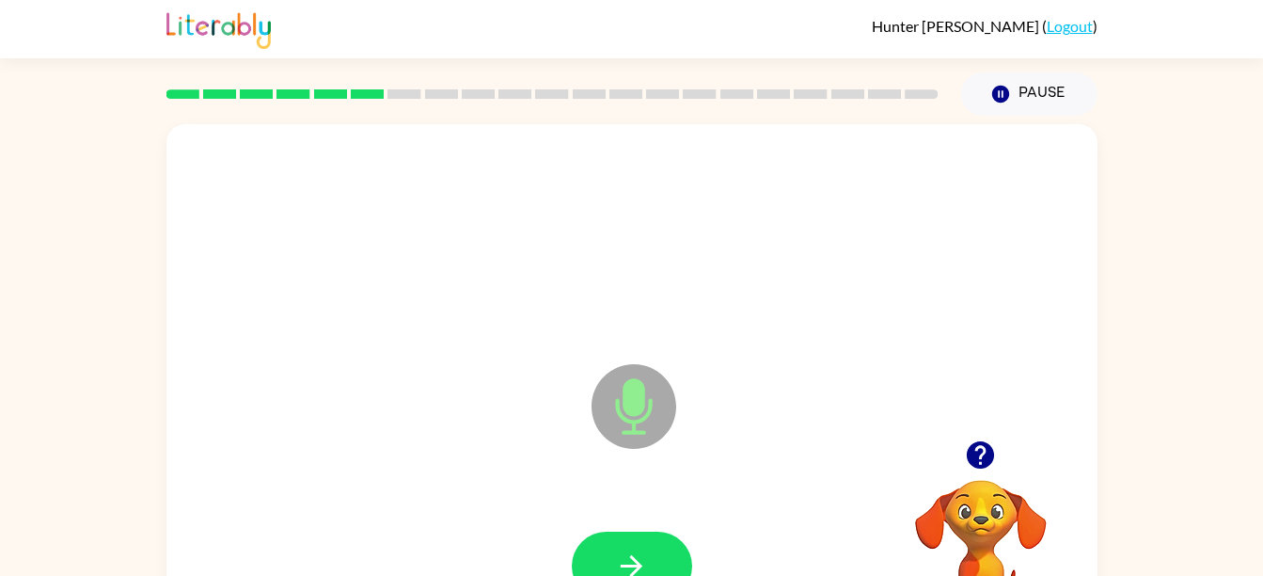
click at [577, 554] on button "button" at bounding box center [632, 565] width 120 height 69
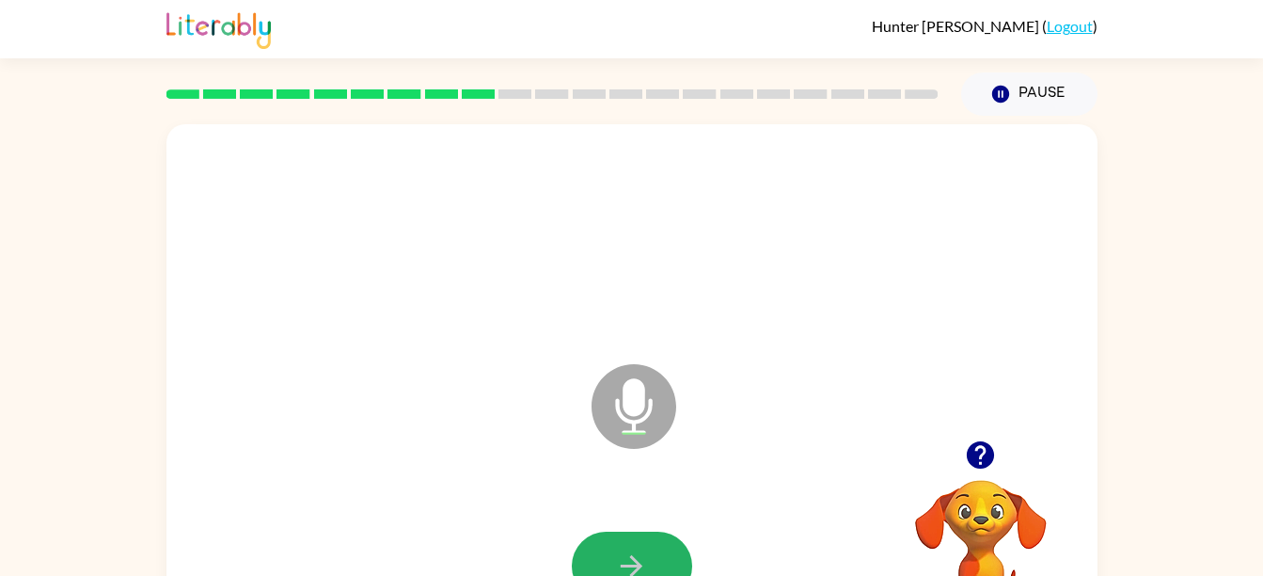
click at [577, 554] on button "button" at bounding box center [632, 565] width 120 height 69
drag, startPoint x: 577, startPoint y: 554, endPoint x: 415, endPoint y: 441, distance: 198.0
click at [415, 441] on div "Microphone The Microphone is here when it is your turn to talk" at bounding box center [631, 392] width 931 height 537
click at [632, 555] on icon "button" at bounding box center [631, 565] width 33 height 33
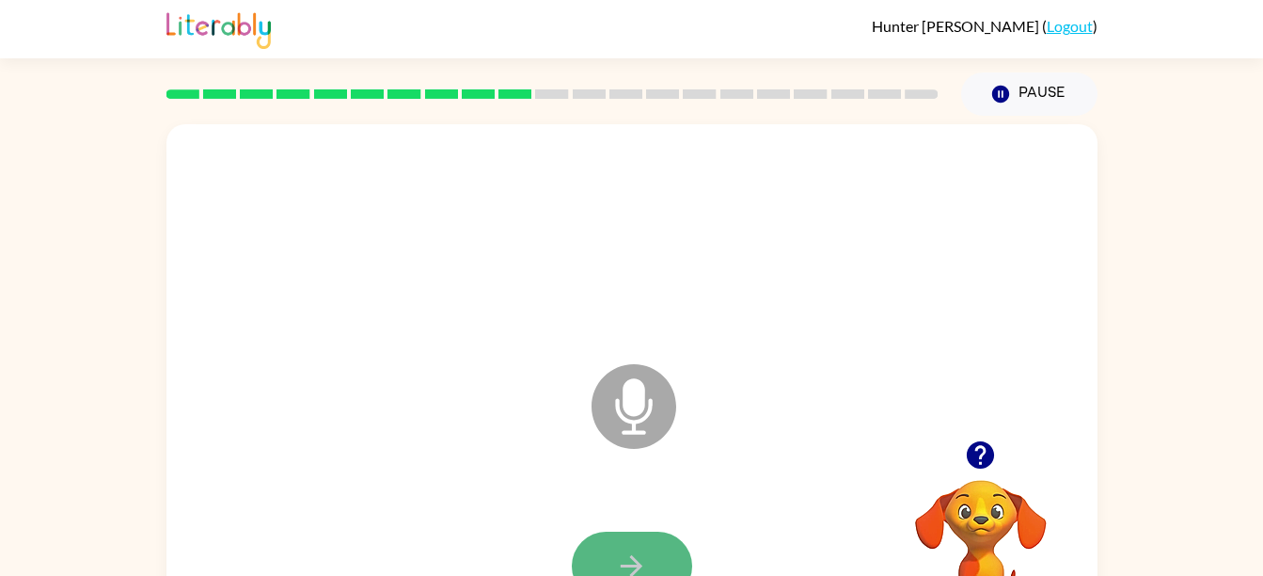
drag, startPoint x: 632, startPoint y: 558, endPoint x: 593, endPoint y: 540, distance: 42.5
click at [593, 540] on button "button" at bounding box center [632, 565] width 120 height 69
click at [620, 546] on button "button" at bounding box center [632, 565] width 120 height 69
drag, startPoint x: 620, startPoint y: 546, endPoint x: 604, endPoint y: 550, distance: 16.4
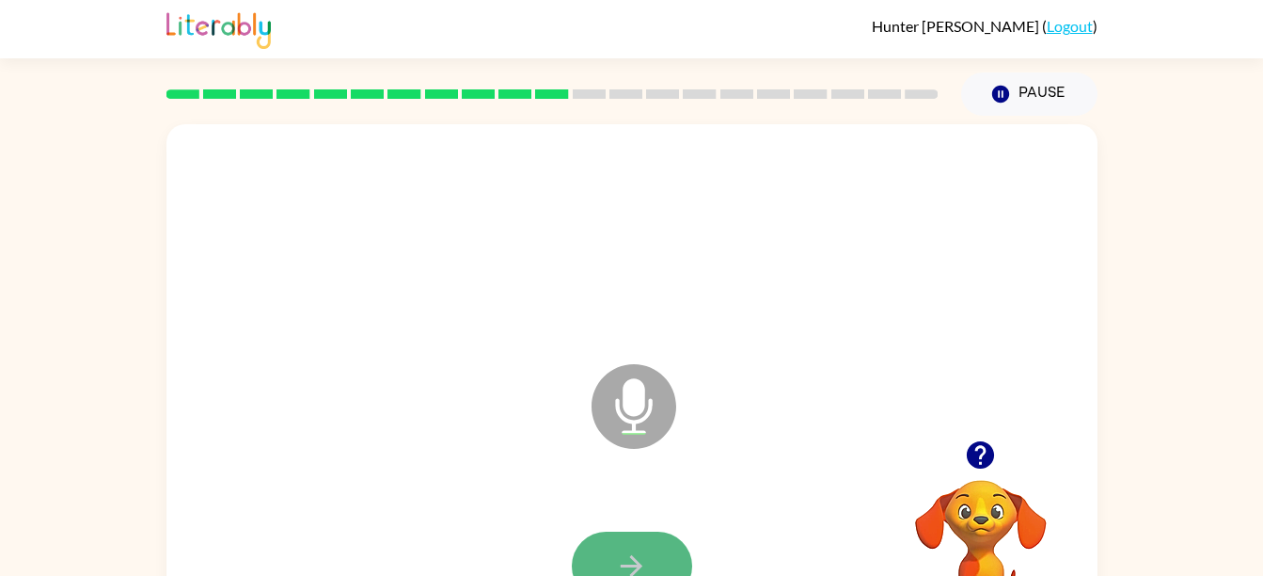
click at [604, 550] on button "button" at bounding box center [632, 565] width 120 height 69
click at [551, 183] on div at bounding box center [631, 239] width 893 height 154
click at [613, 547] on button "button" at bounding box center [632, 565] width 120 height 69
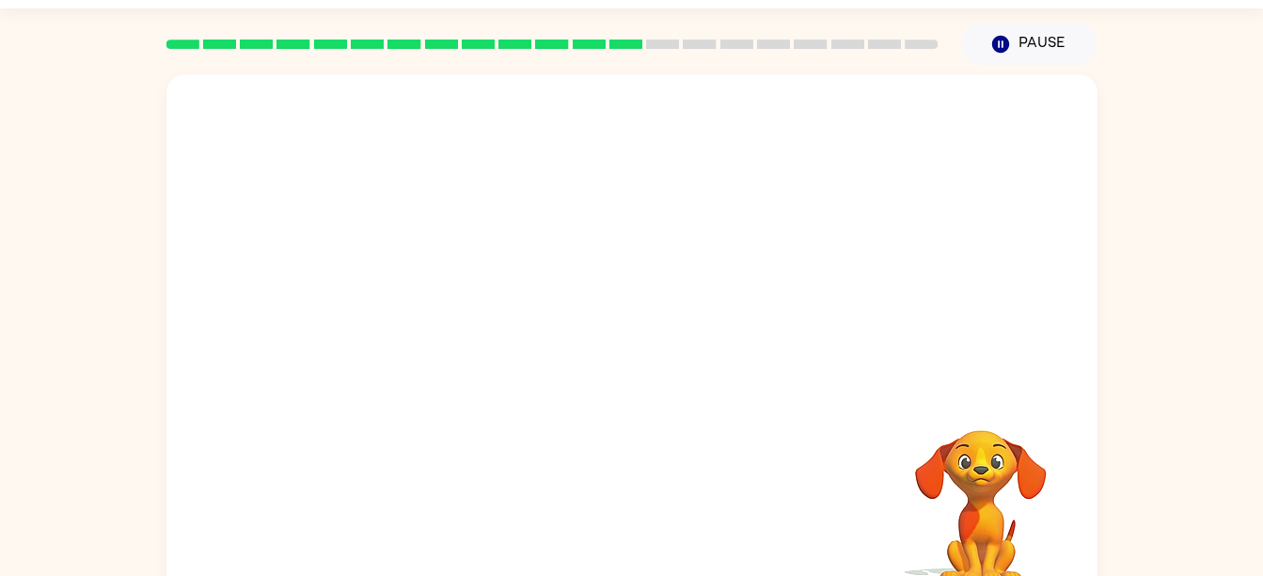
scroll to position [86, 0]
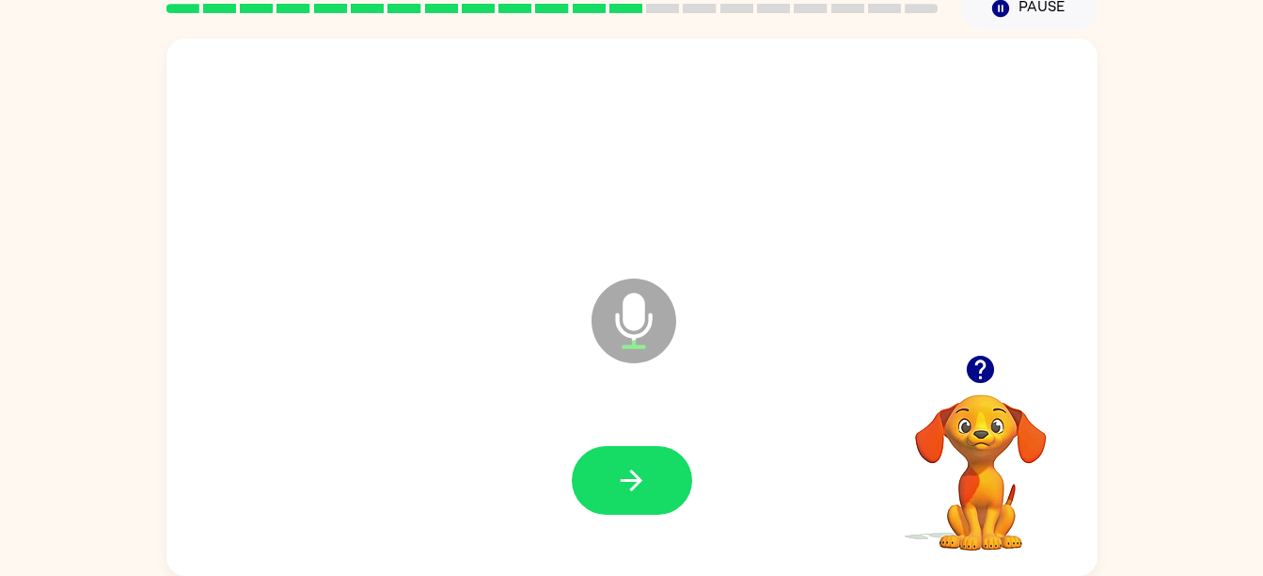
click at [613, 547] on div at bounding box center [631, 480] width 893 height 154
click at [640, 470] on icon "button" at bounding box center [631, 480] width 33 height 33
drag, startPoint x: 640, startPoint y: 470, endPoint x: 612, endPoint y: 469, distance: 27.3
click at [612, 469] on button "button" at bounding box center [632, 480] width 120 height 69
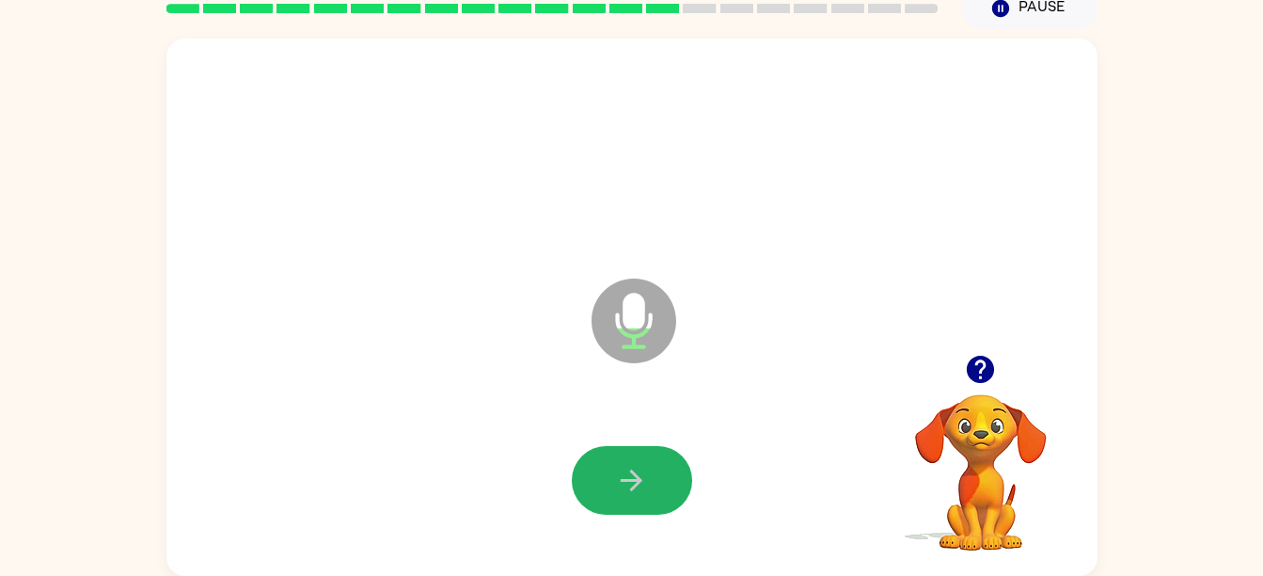
click at [612, 469] on button "button" at bounding box center [632, 480] width 120 height 69
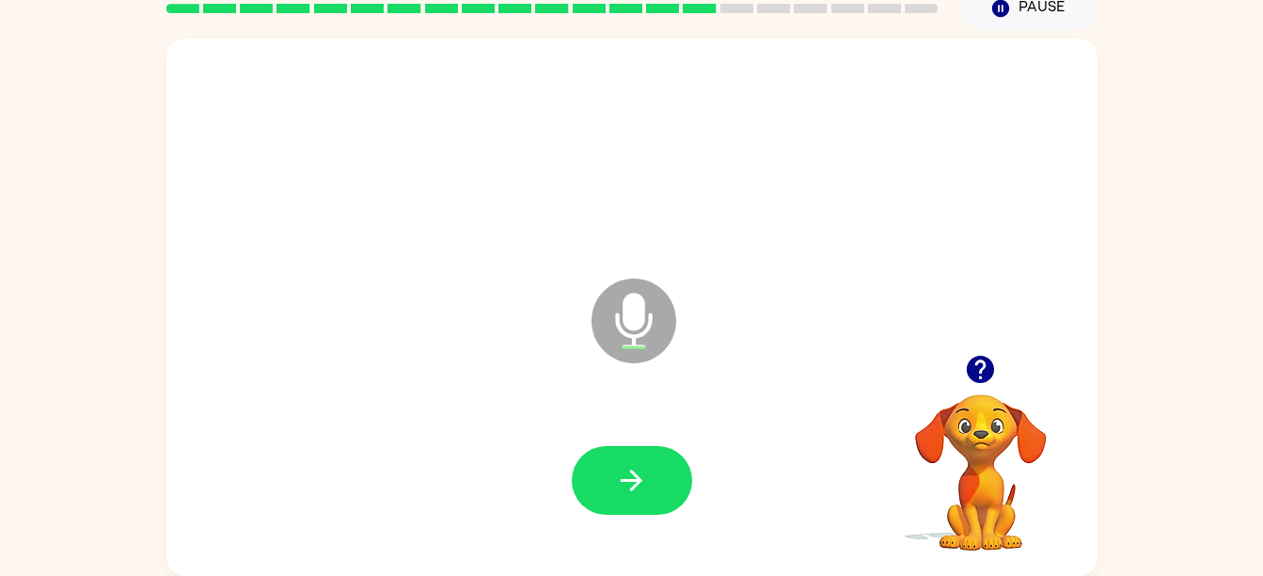
click at [612, 469] on button "button" at bounding box center [632, 480] width 120 height 69
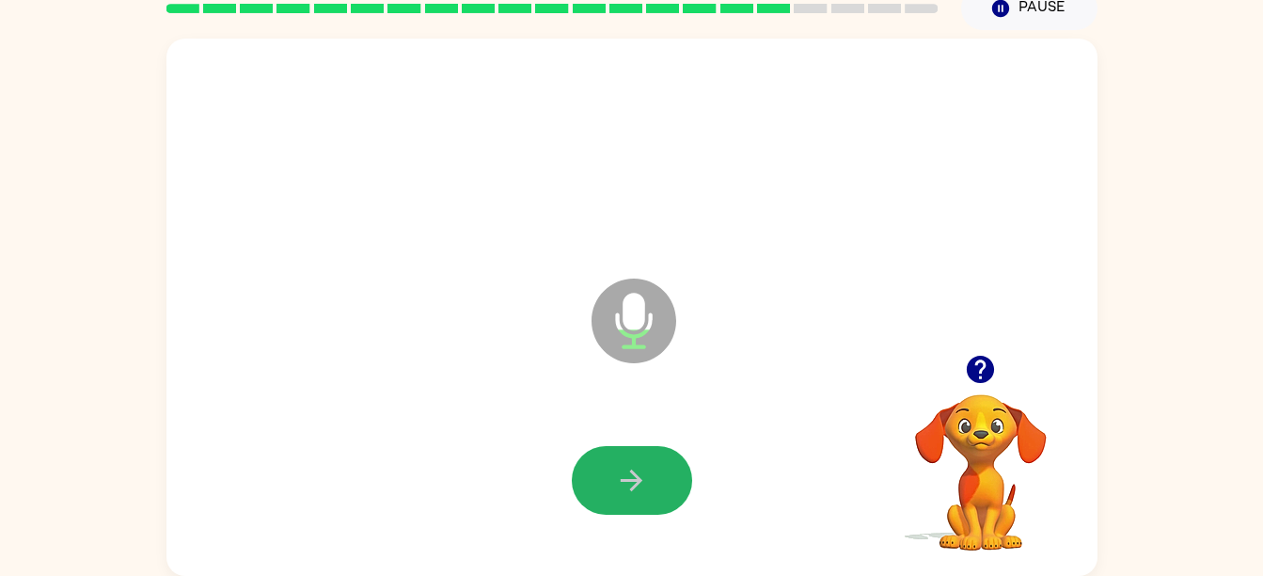
click at [612, 469] on button "button" at bounding box center [632, 480] width 120 height 69
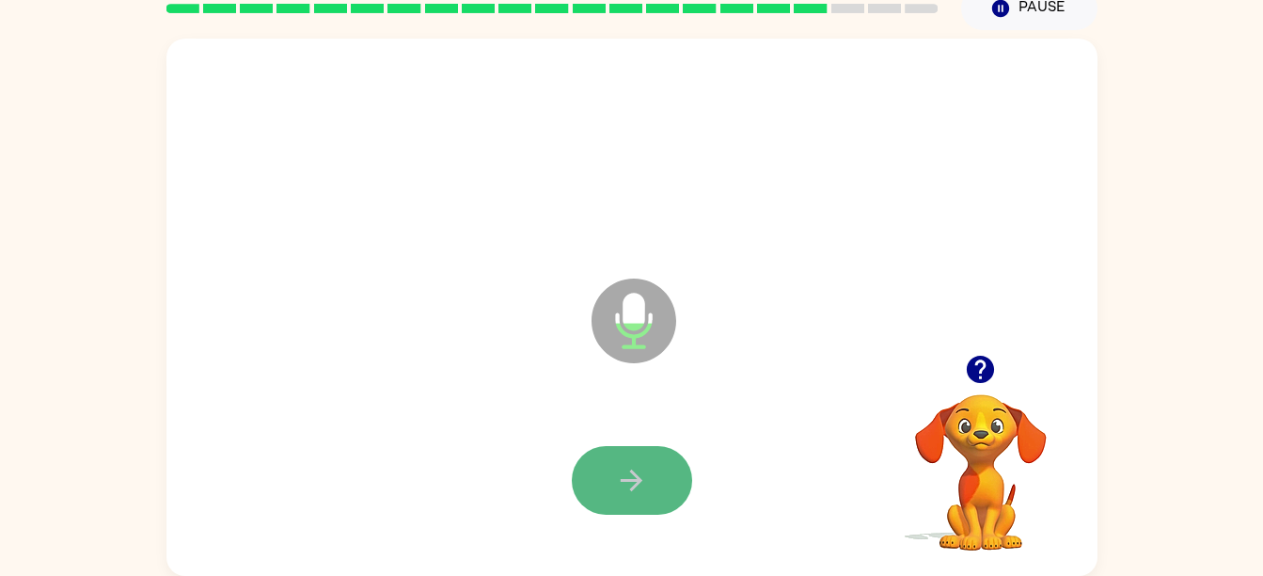
click at [609, 474] on button "button" at bounding box center [632, 480] width 120 height 69
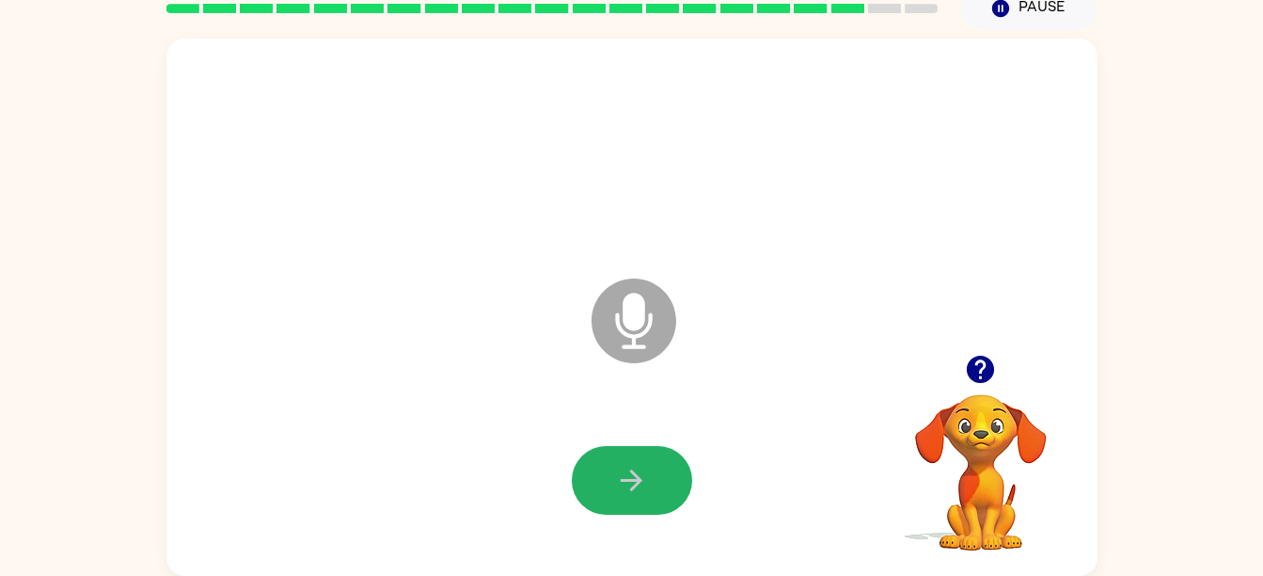
click at [609, 474] on button "button" at bounding box center [632, 480] width 120 height 69
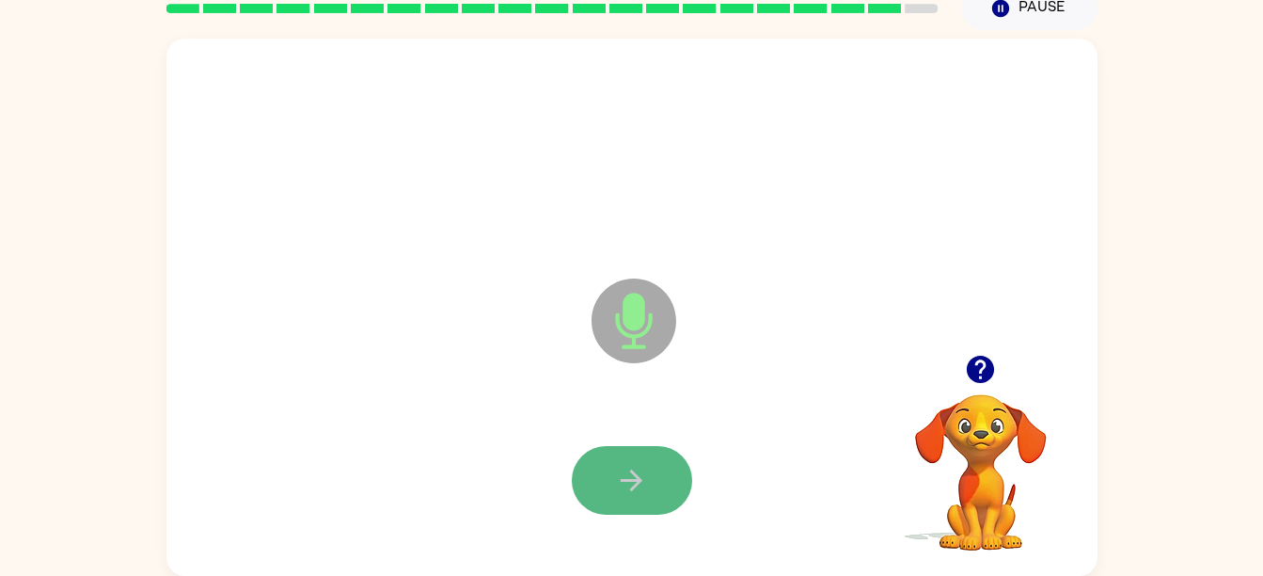
click at [606, 466] on button "button" at bounding box center [632, 480] width 120 height 69
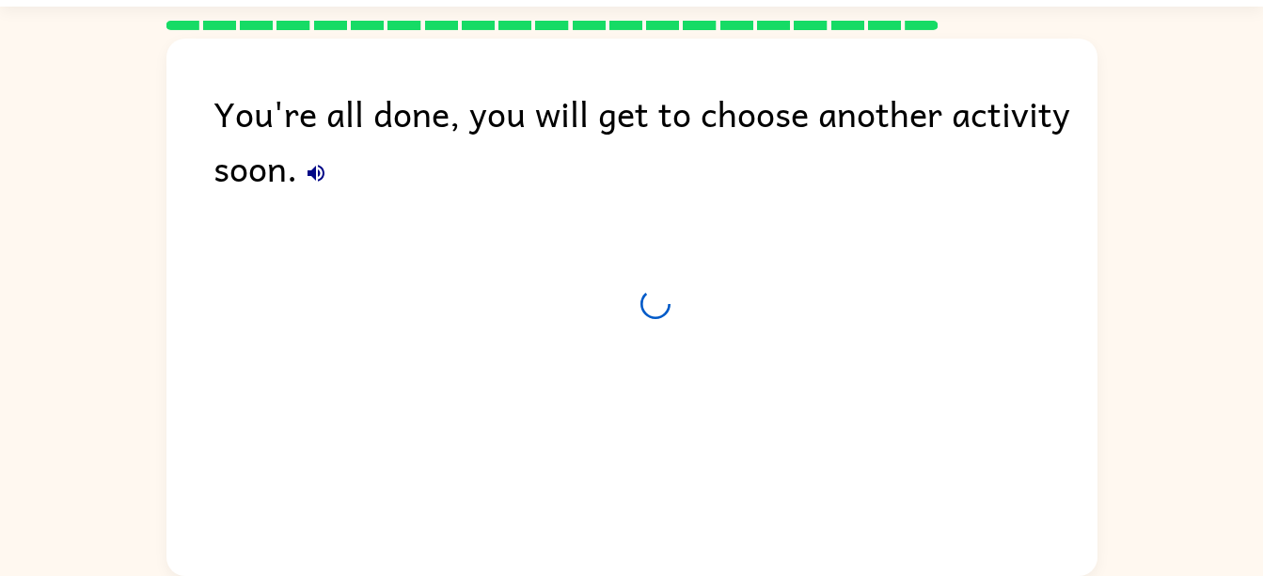
scroll to position [52, 0]
